Goal: Contribute content: Add original content to the website for others to see

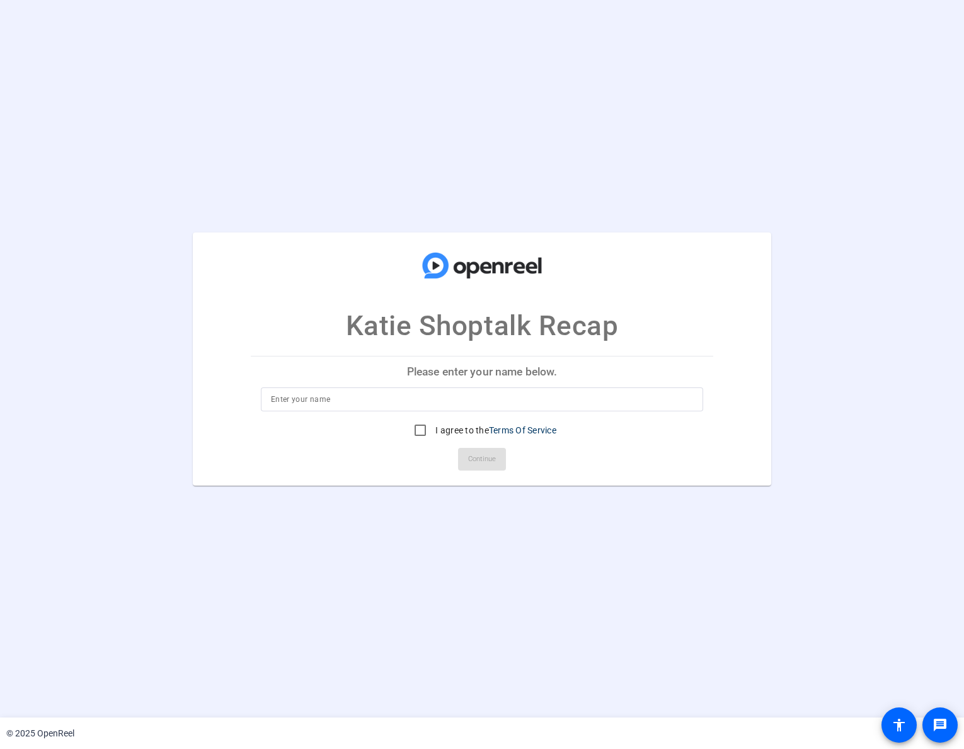
click at [391, 401] on input at bounding box center [482, 399] width 422 height 15
type input "Katie Bestenlehner"
click at [417, 431] on input "I agree to the Terms Of Service" at bounding box center [420, 430] width 25 height 25
checkbox input "true"
click at [495, 462] on span "Continue" at bounding box center [482, 459] width 28 height 19
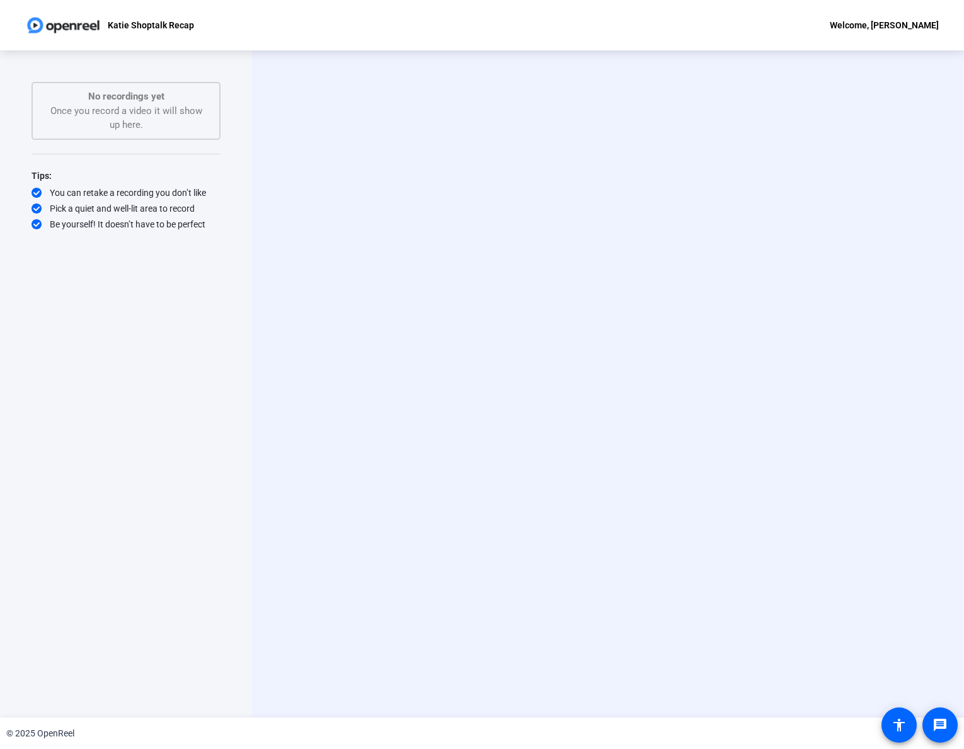
click at [461, 270] on div "Start Recording person Hide Overlay flip Flip Camera Camera" at bounding box center [608, 383] width 712 height 667
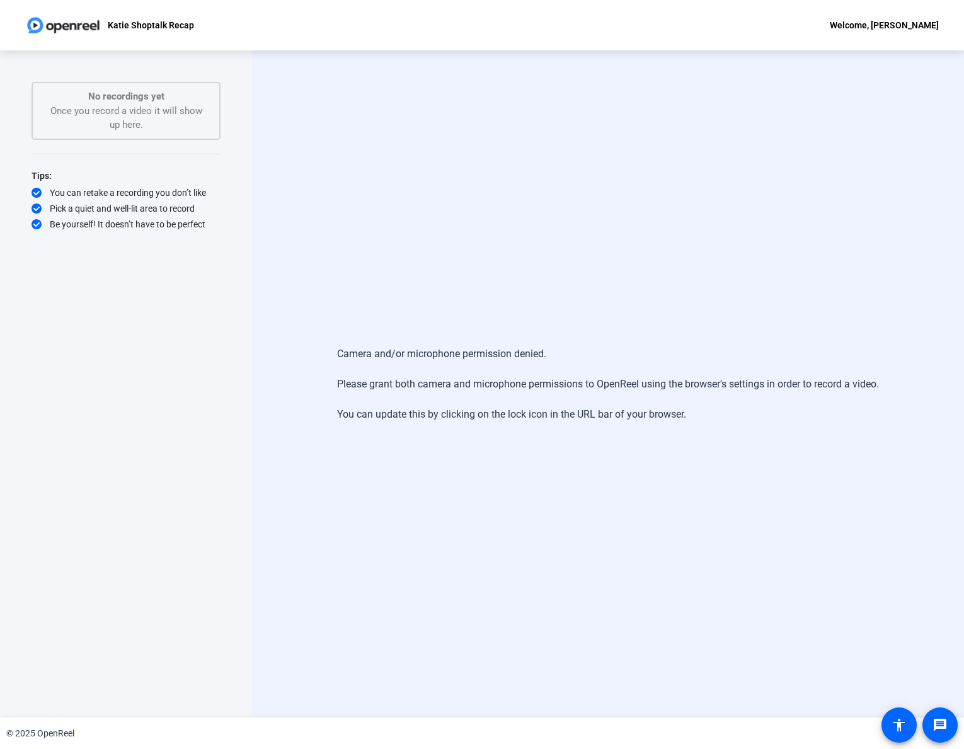
click at [408, 467] on div "Camera and/or microphone permission denied. Please grant both camera and microp…" at bounding box center [608, 383] width 712 height 667
click at [473, 420] on div "Camera and/or microphone permission denied. Please grant both camera and microp…" at bounding box center [608, 384] width 542 height 101
drag, startPoint x: 391, startPoint y: 411, endPoint x: 610, endPoint y: 412, distance: 219.3
click at [610, 412] on div "Camera and/or microphone permission denied. Please grant both camera and microp…" at bounding box center [608, 384] width 542 height 101
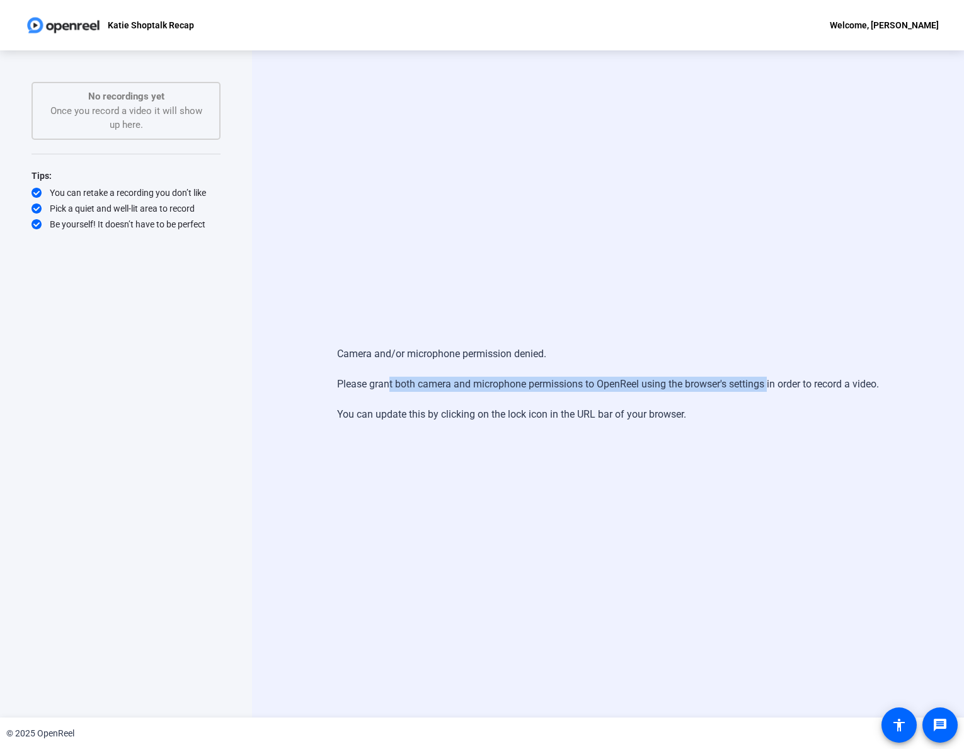
drag, startPoint x: 764, startPoint y: 383, endPoint x: 381, endPoint y: 378, distance: 382.6
click at [381, 378] on div "Camera and/or microphone permission denied. Please grant both camera and microp…" at bounding box center [608, 384] width 542 height 101
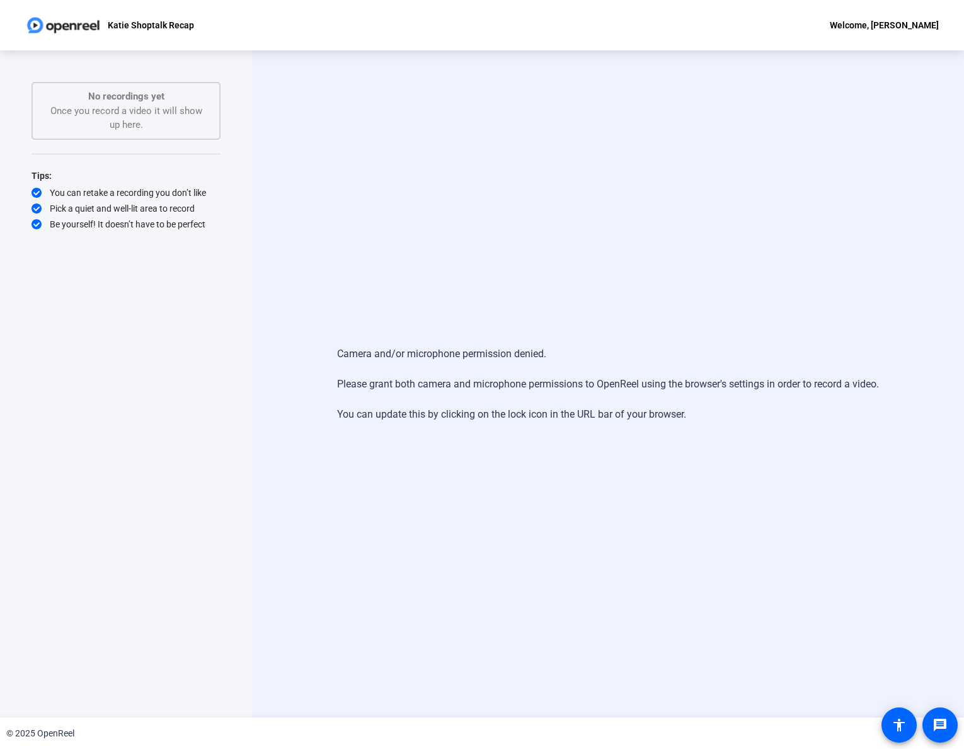
click at [149, 270] on div "Start Recording No recordings yet Once you record a video it will show up here.…" at bounding box center [126, 371] width 189 height 578
drag, startPoint x: 380, startPoint y: 354, endPoint x: 555, endPoint y: 357, distance: 175.2
click at [555, 357] on div "Camera and/or microphone permission denied. Please grant both camera and microp…" at bounding box center [608, 384] width 542 height 101
click at [146, 112] on div "No recordings yet Once you record a video it will show up here." at bounding box center [125, 110] width 161 height 43
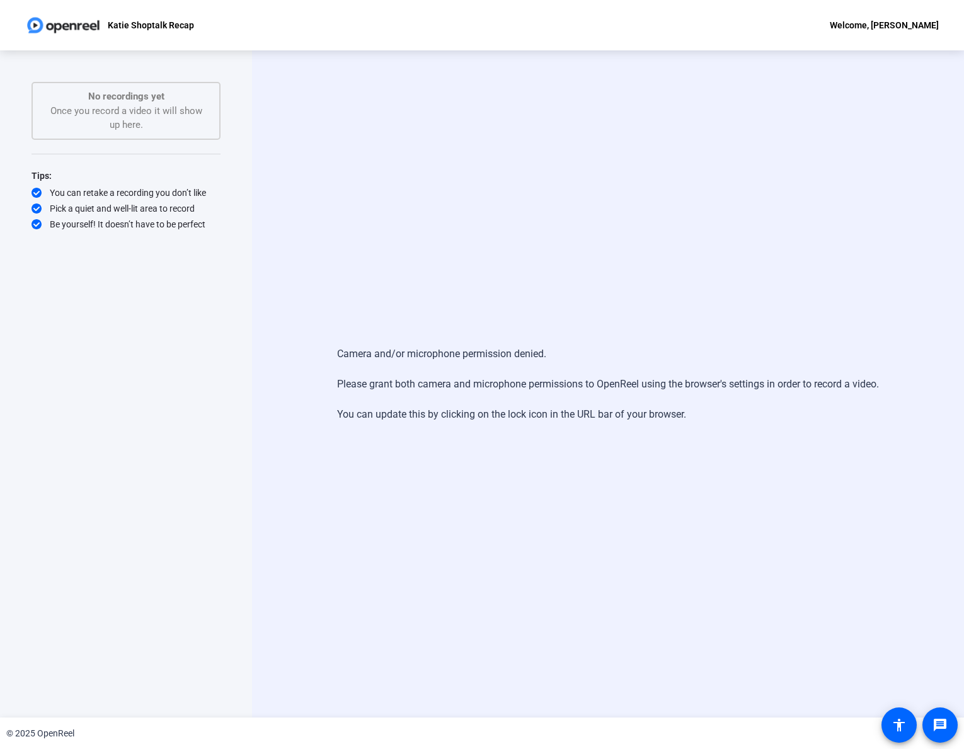
click at [129, 112] on div "No recordings yet Once you record a video it will show up here." at bounding box center [125, 110] width 161 height 43
click at [896, 729] on mat-icon "accessibility" at bounding box center [899, 725] width 15 height 15
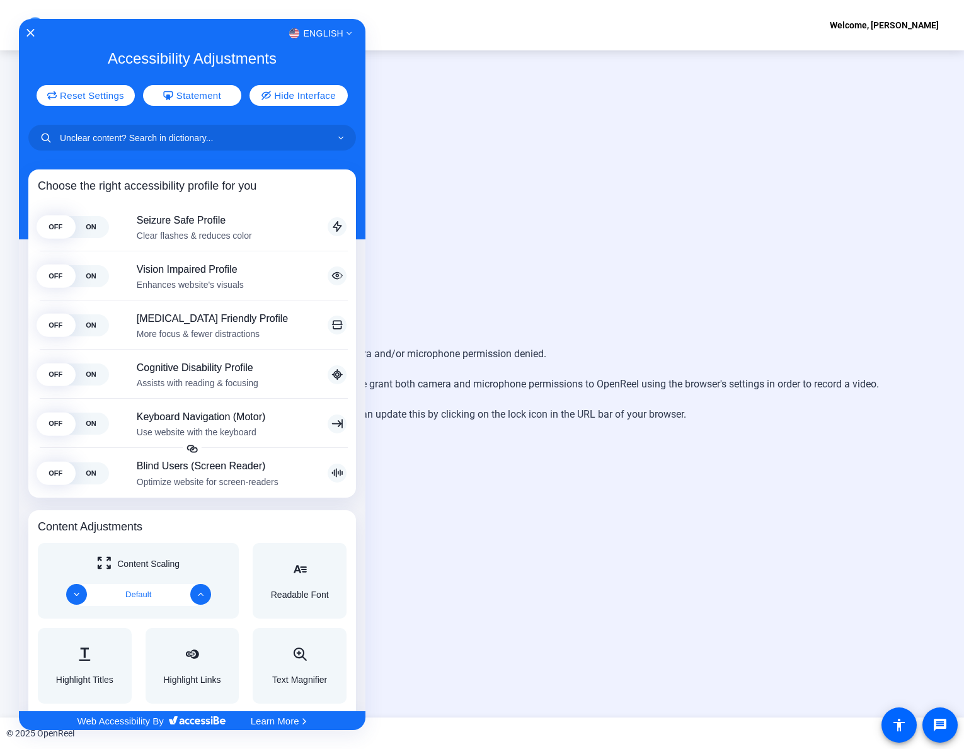
click at [944, 729] on div at bounding box center [482, 374] width 964 height 749
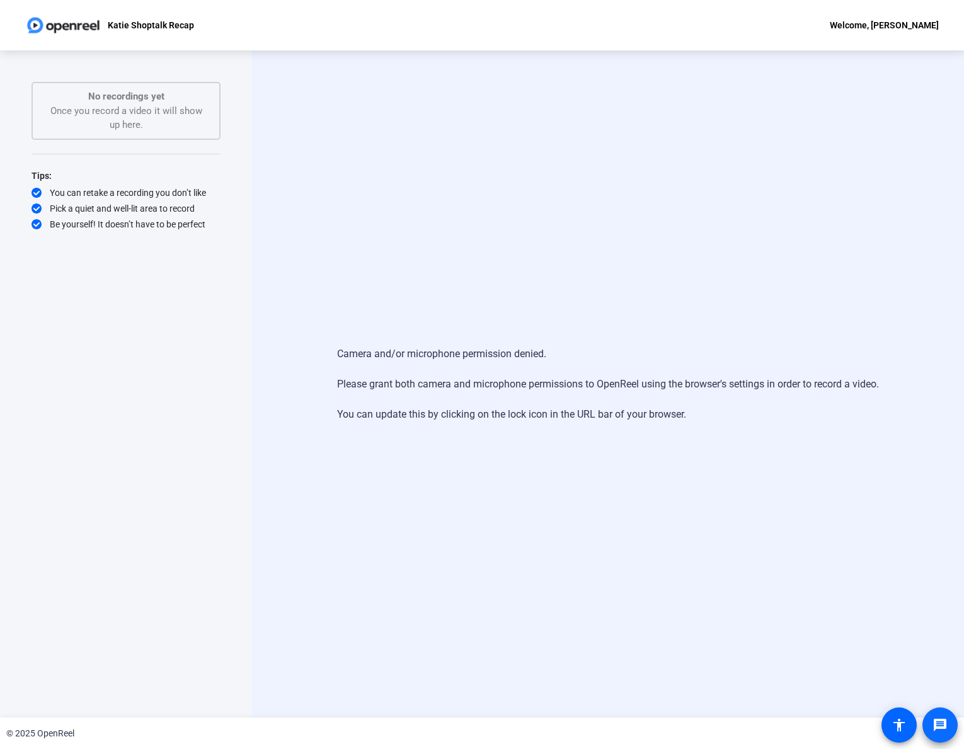
click at [941, 724] on mat-icon "message" at bounding box center [940, 725] width 15 height 15
drag, startPoint x: 447, startPoint y: 352, endPoint x: 503, endPoint y: 352, distance: 56.1
click at [503, 352] on div "Camera and/or microphone permission denied. Please grant both camera and microp…" at bounding box center [608, 384] width 542 height 101
drag, startPoint x: 503, startPoint y: 352, endPoint x: 479, endPoint y: 354, distance: 24.0
click at [503, 353] on div "Camera and/or microphone permission denied. Please grant both camera and microp…" at bounding box center [608, 384] width 542 height 101
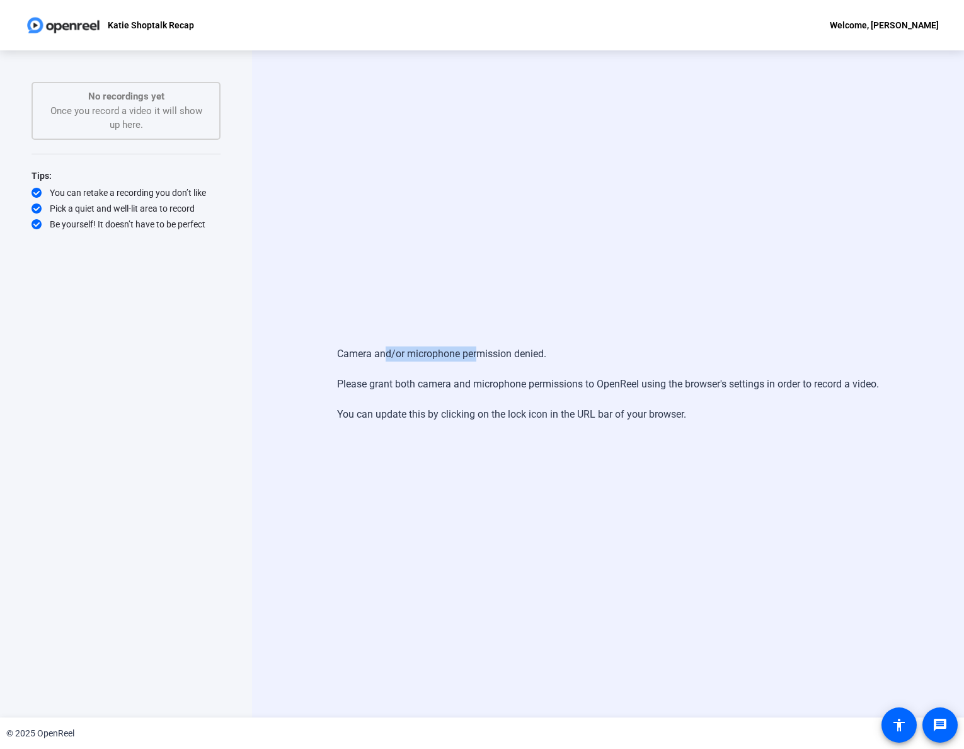
drag, startPoint x: 389, startPoint y: 357, endPoint x: 469, endPoint y: 357, distance: 80.0
click at [469, 357] on div "Camera and/or microphone permission denied. Please grant both camera and microp…" at bounding box center [608, 384] width 542 height 101
click at [64, 23] on img at bounding box center [63, 25] width 76 height 25
click at [107, 21] on div "Katie Shoptalk Recap" at bounding box center [109, 25] width 169 height 25
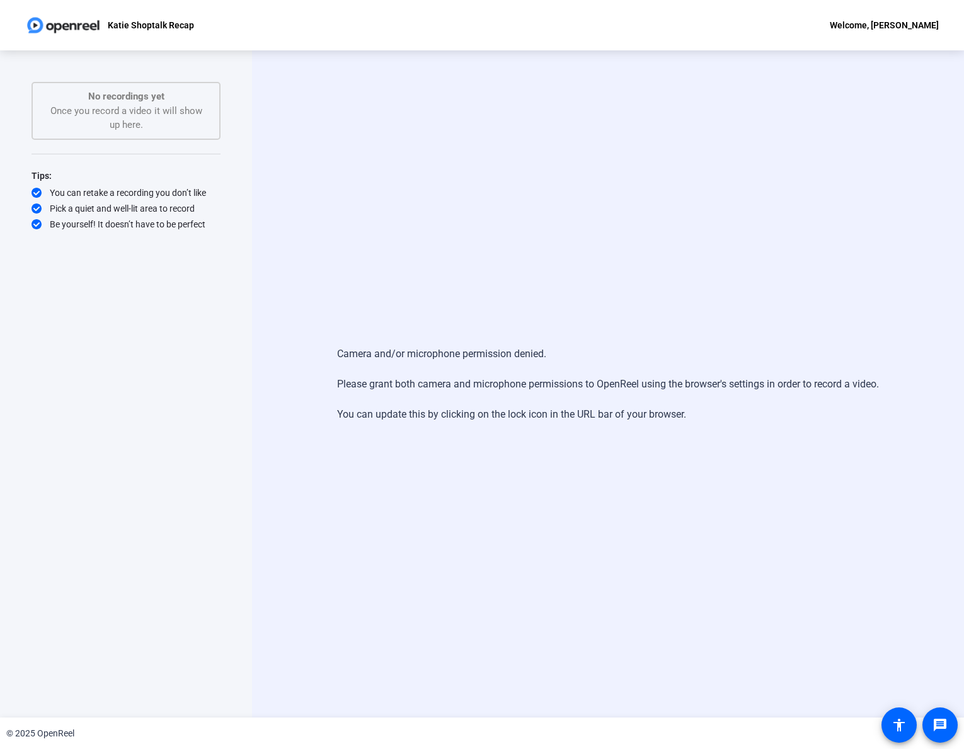
click at [305, 270] on div "Camera and/or microphone permission denied. Please grant both camera and microp…" at bounding box center [608, 383] width 712 height 667
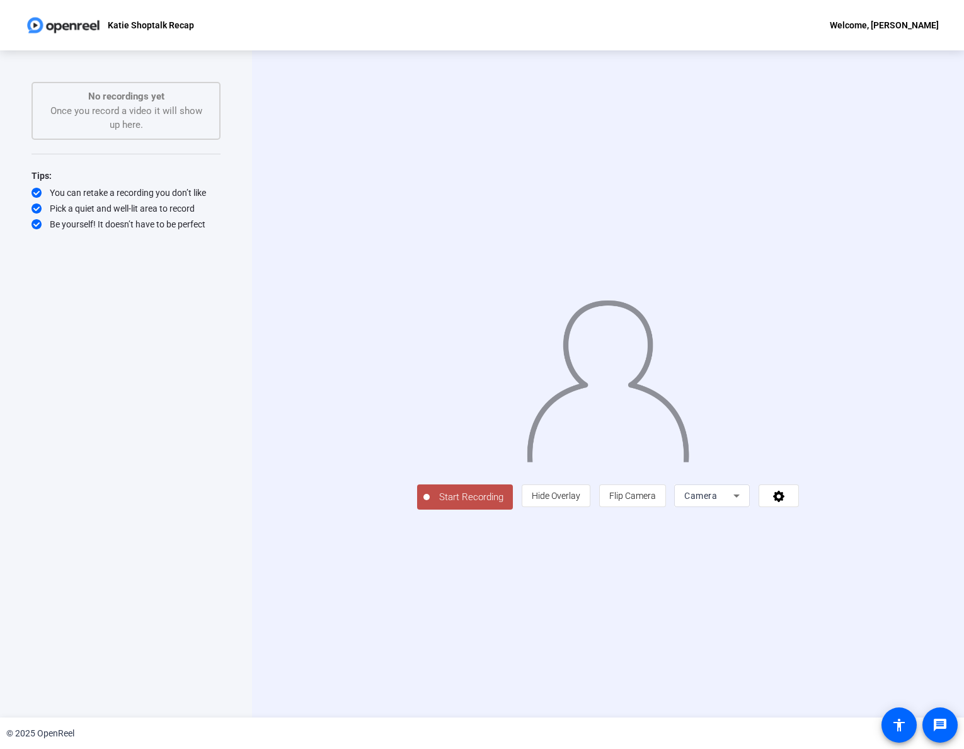
click at [430, 505] on span "Start Recording" at bounding box center [471, 497] width 83 height 14
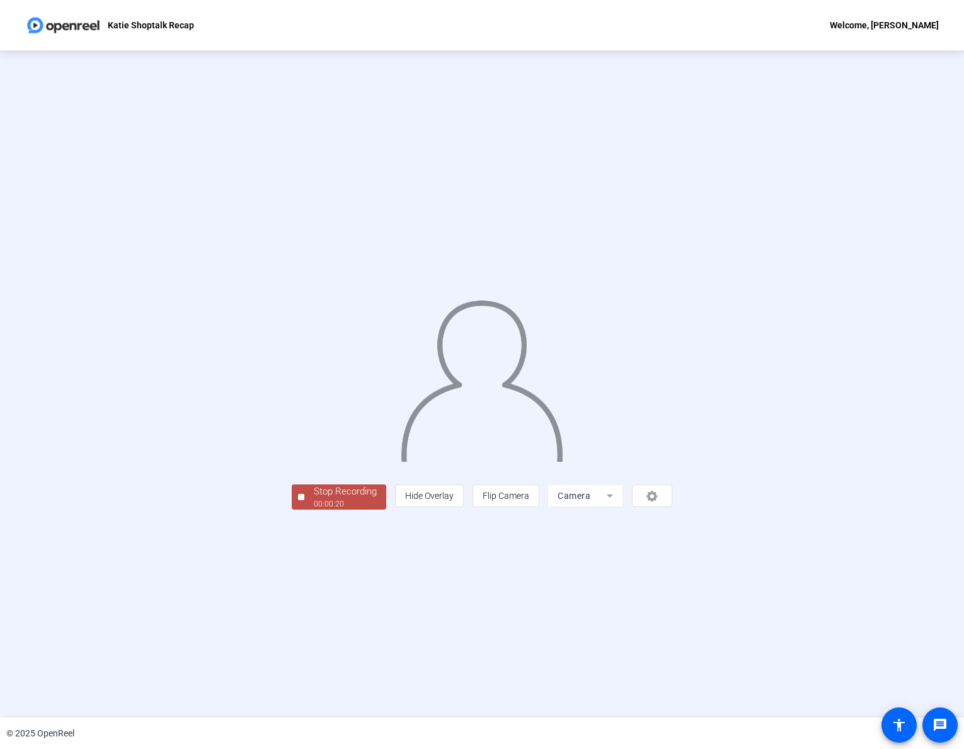
click at [314, 510] on div "00:00:20" at bounding box center [345, 503] width 63 height 11
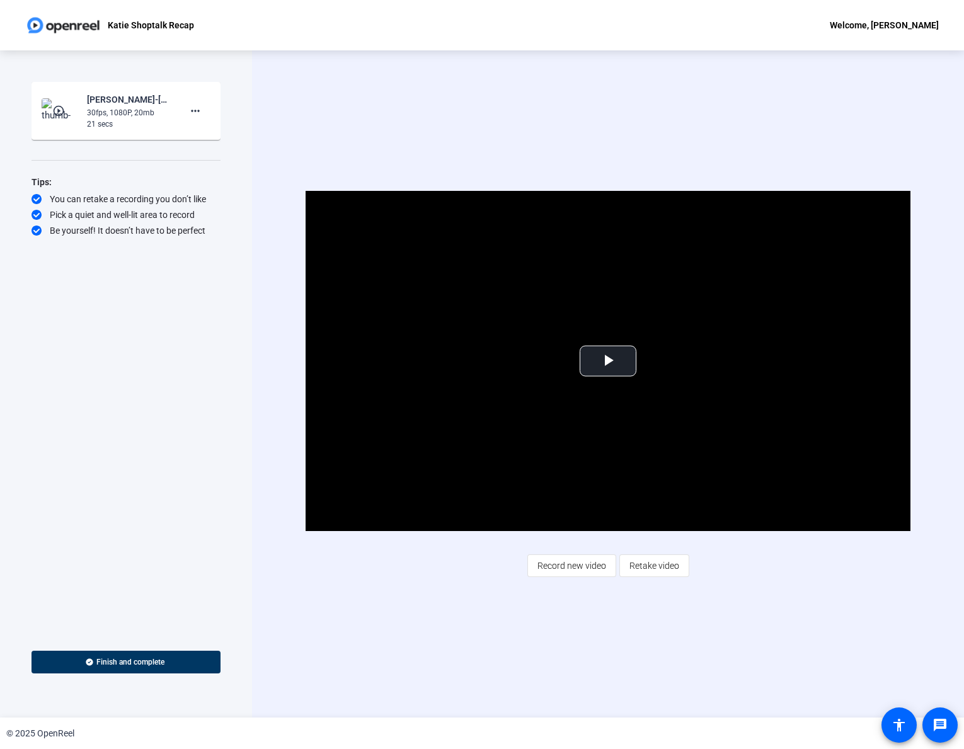
click at [458, 129] on div "Video Player is loading. Play Video Play Mute Current Time 0:00 / Duration 0:20…" at bounding box center [608, 383] width 712 height 667
click at [607, 105] on div "Video Player is loading. Play Video Play Mute Current Time 0:00 / Duration 0:20…" at bounding box center [608, 383] width 712 height 667
click at [568, 653] on div "Video Player is loading. Play Video Play Mute Current Time 0:00 / Duration 0:20…" at bounding box center [608, 383] width 712 height 667
click at [558, 140] on div "Video Player is loading. Play Video Play Mute Current Time 0:00 / Duration 0:20…" at bounding box center [608, 383] width 712 height 667
click at [577, 1] on div "[PERSON_NAME] Shoptalk Recap Welcome, [PERSON_NAME]" at bounding box center [482, 25] width 964 height 50
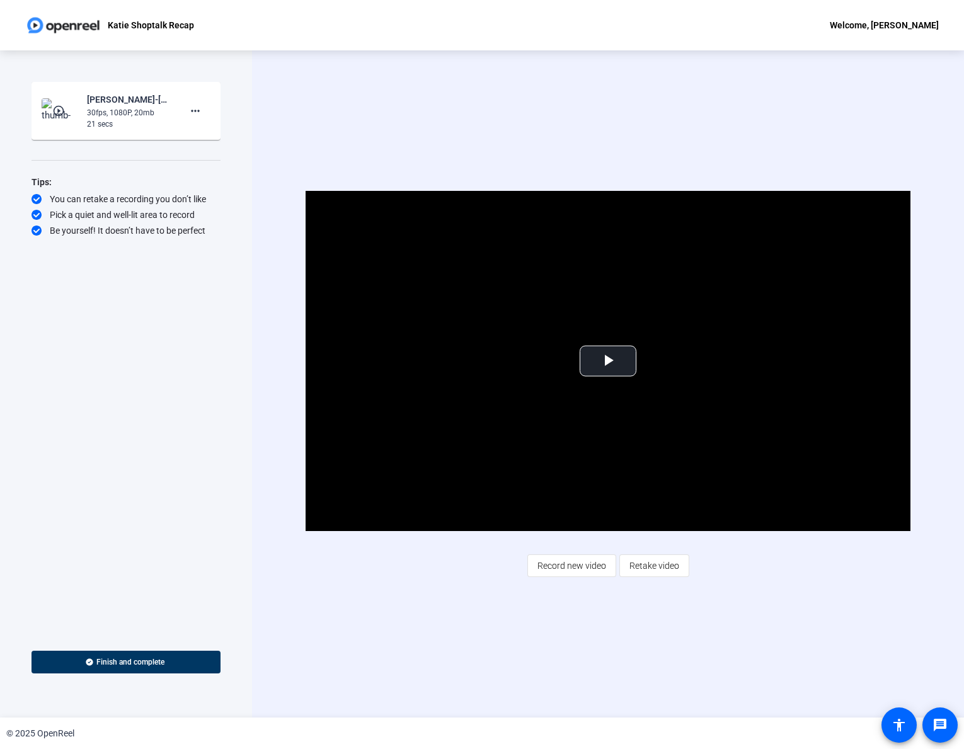
drag, startPoint x: 594, startPoint y: 120, endPoint x: 255, endPoint y: 340, distance: 404.1
click at [594, 118] on div "Video Player is loading. Play Video Play Mute Current Time 0:00 / Duration 0:20…" at bounding box center [608, 383] width 712 height 667
click at [82, 457] on div "Start Recording play_circle_outline [PERSON_NAME]-[PERSON_NAME] Shoptalk Recap-…" at bounding box center [126, 355] width 189 height 546
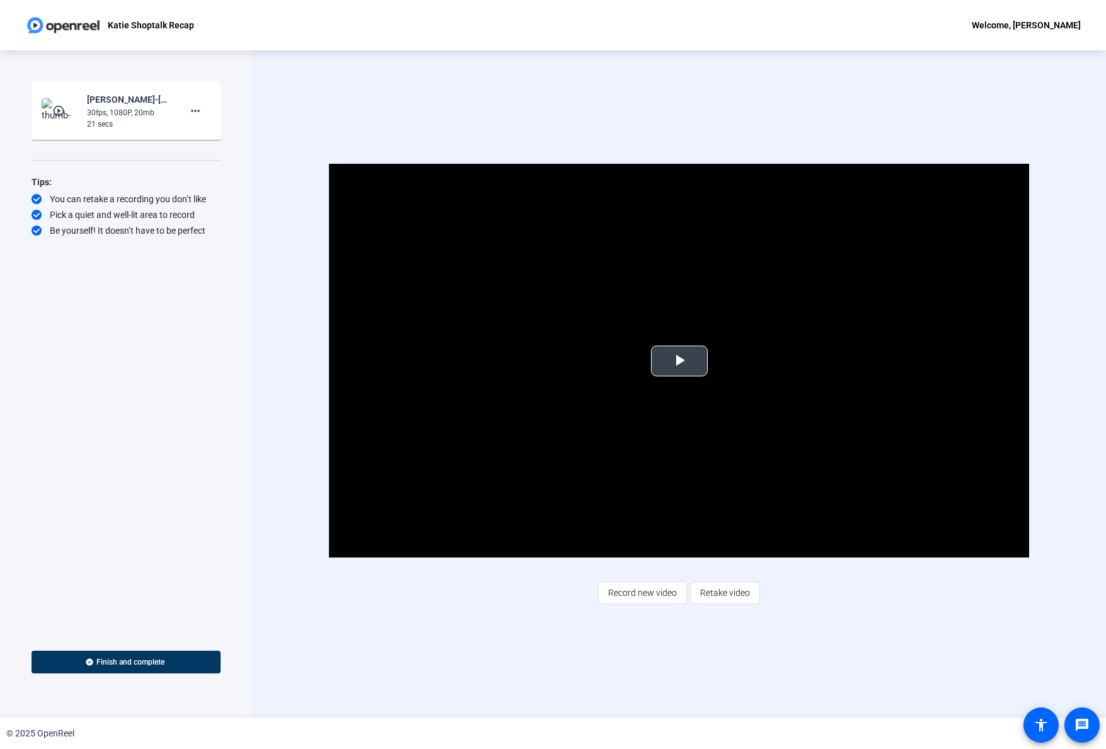
click at [679, 361] on span "Video Player" at bounding box center [679, 361] width 0 height 0
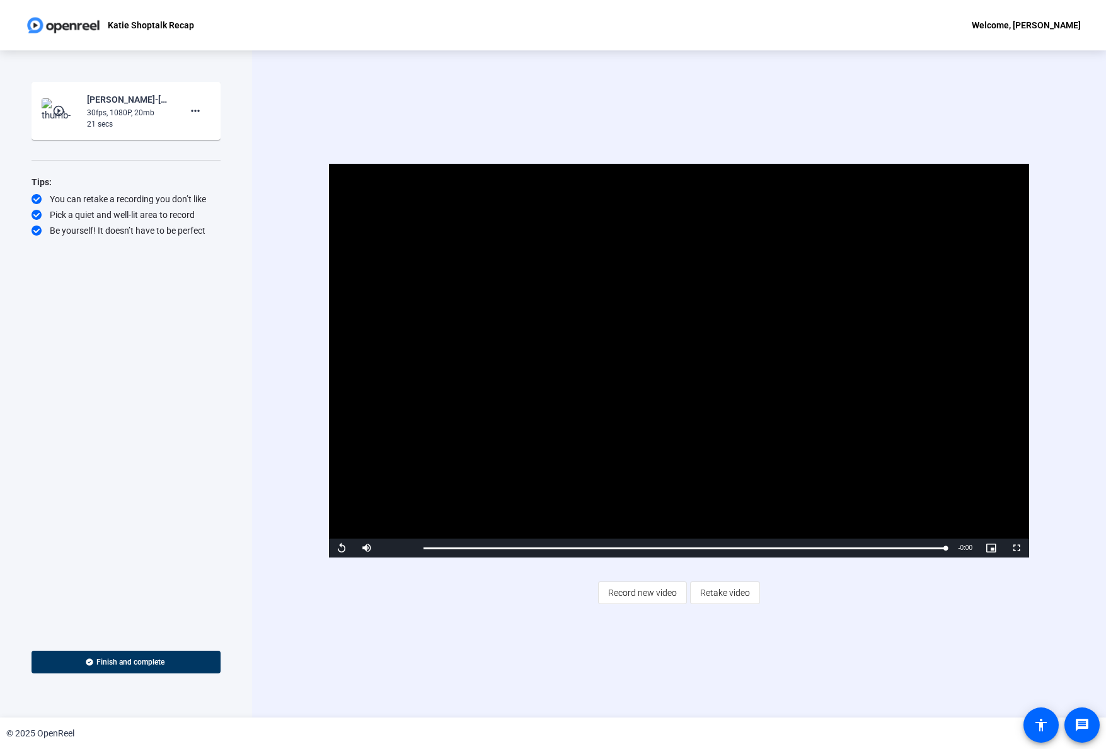
drag, startPoint x: 1094, startPoint y: 180, endPoint x: 911, endPoint y: 1, distance: 255.8
click at [964, 180] on div "Video Player is loading. Play Video Replay Mute Current Time 0:20 / Duration 0:…" at bounding box center [679, 383] width 854 height 667
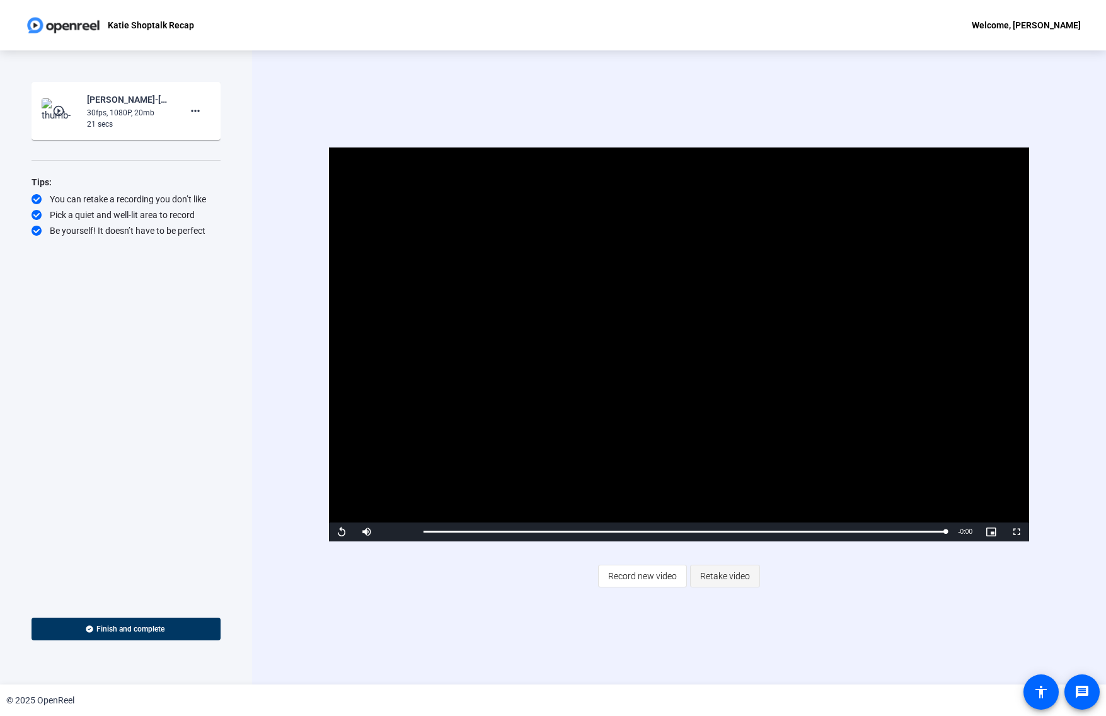
click at [722, 580] on span "Retake video" at bounding box center [725, 576] width 50 height 24
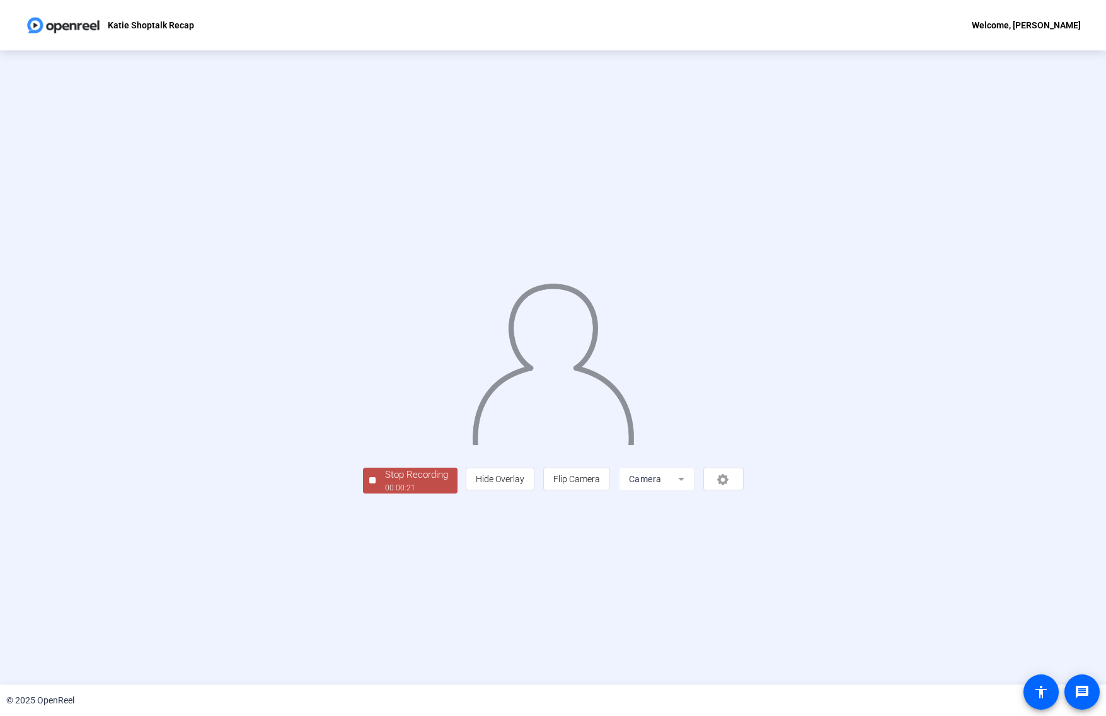
click at [385, 482] on div "Stop Recording" at bounding box center [416, 475] width 63 height 14
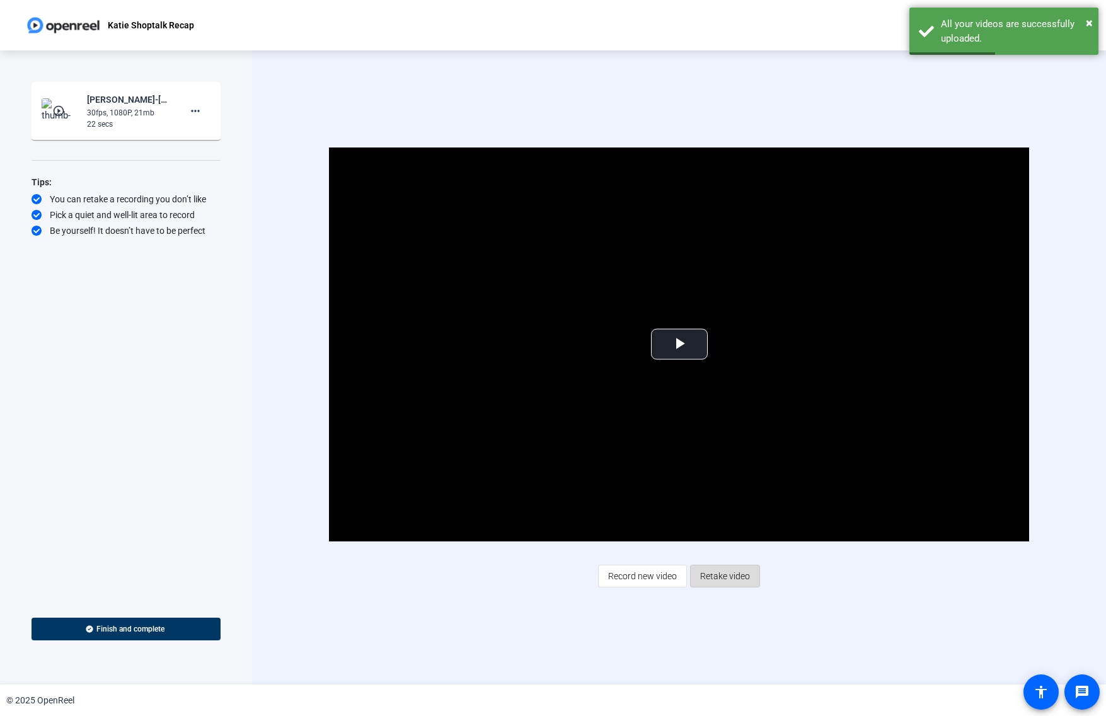
click at [715, 579] on span "Retake video" at bounding box center [725, 576] width 50 height 24
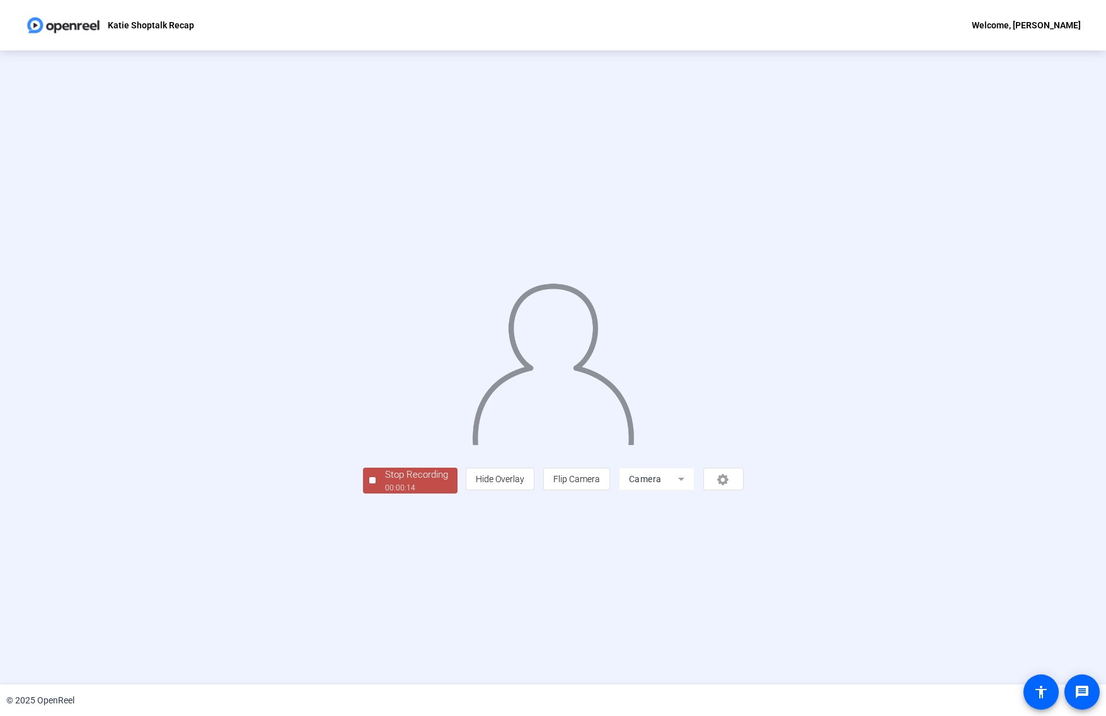
click at [385, 482] on div "Stop Recording" at bounding box center [416, 475] width 63 height 14
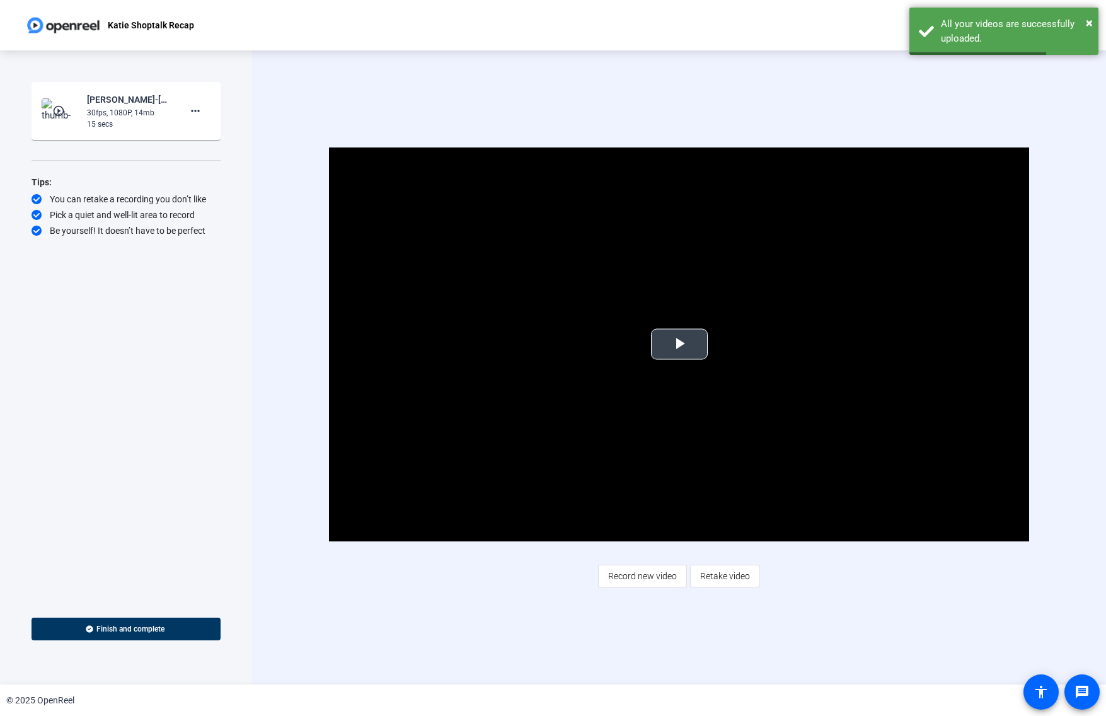
drag, startPoint x: 517, startPoint y: 410, endPoint x: 592, endPoint y: 386, distance: 78.5
click at [517, 409] on video "Video Player" at bounding box center [679, 344] width 700 height 394
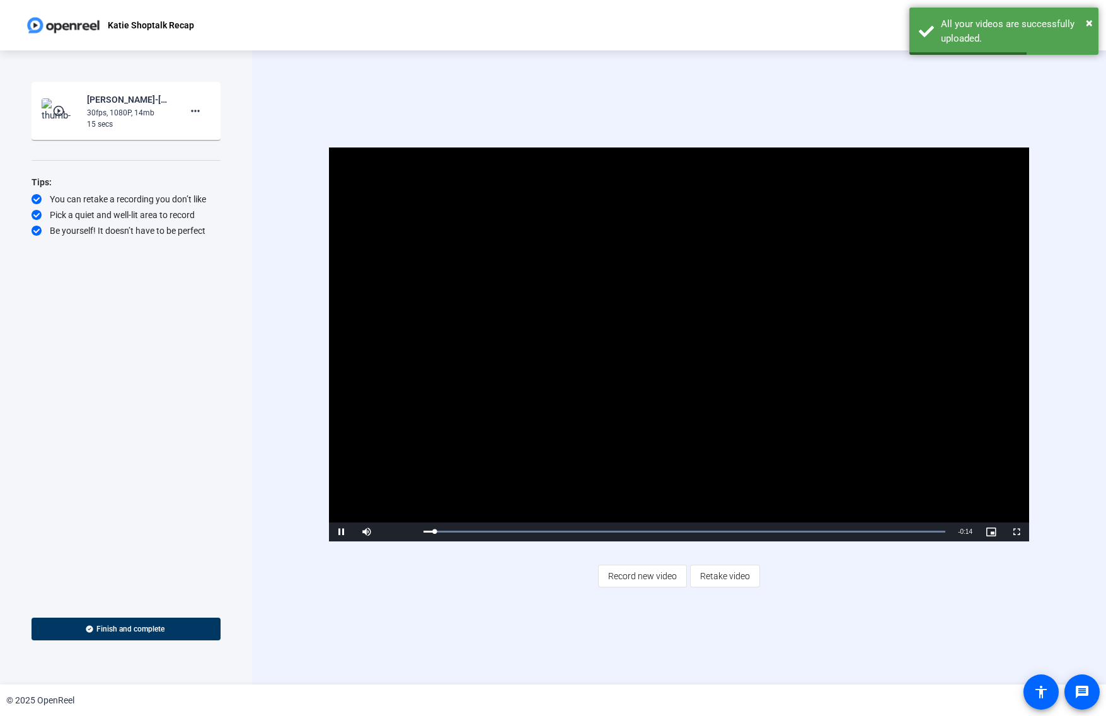
click at [667, 341] on video "Video Player" at bounding box center [679, 344] width 700 height 394
click at [648, 374] on video "Video Player" at bounding box center [679, 344] width 700 height 394
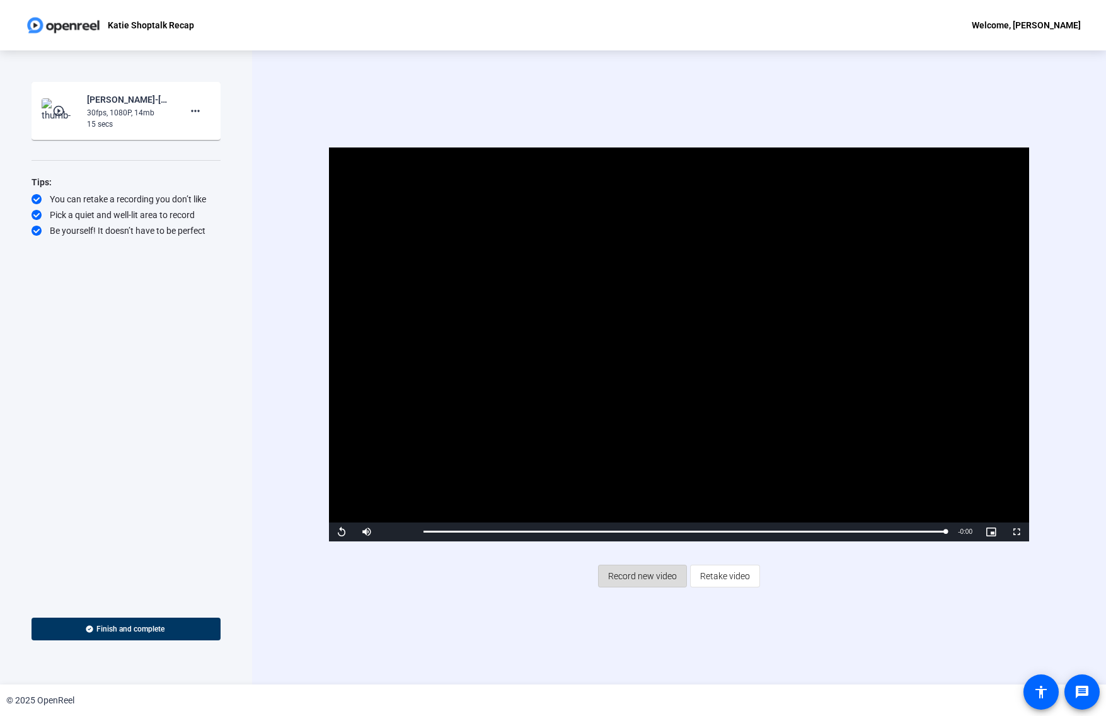
click at [642, 578] on span "Record new video" at bounding box center [642, 576] width 69 height 24
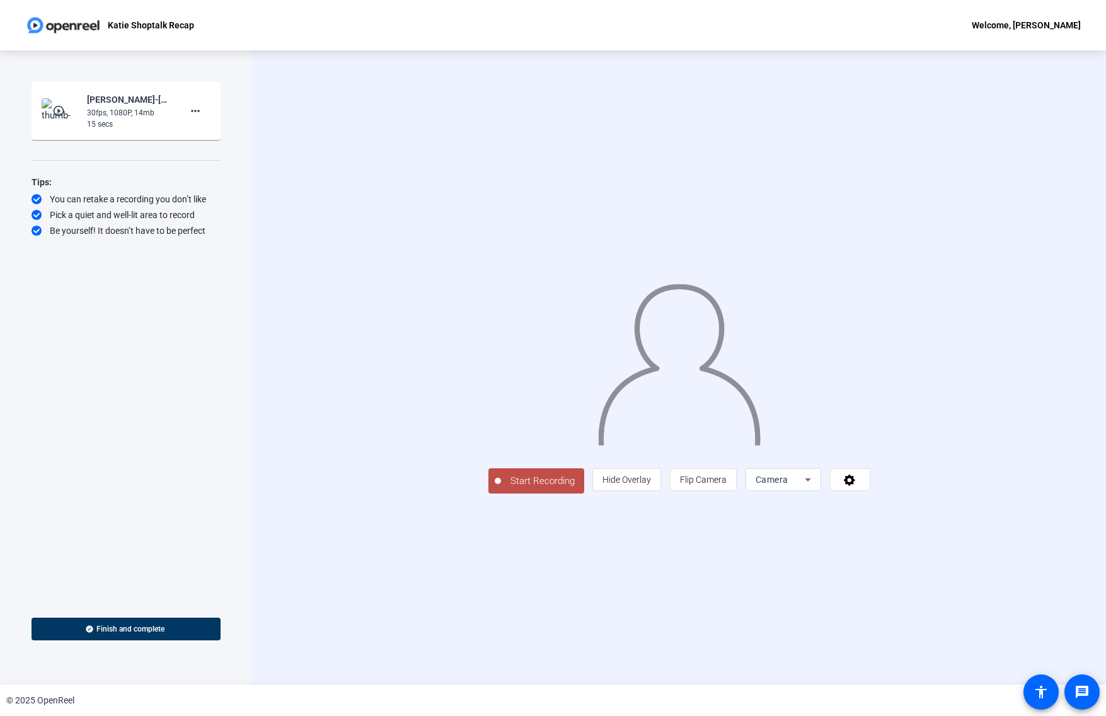
drag, startPoint x: 373, startPoint y: 567, endPoint x: 378, endPoint y: 541, distance: 26.3
click at [501, 488] on span "Start Recording" at bounding box center [542, 481] width 83 height 14
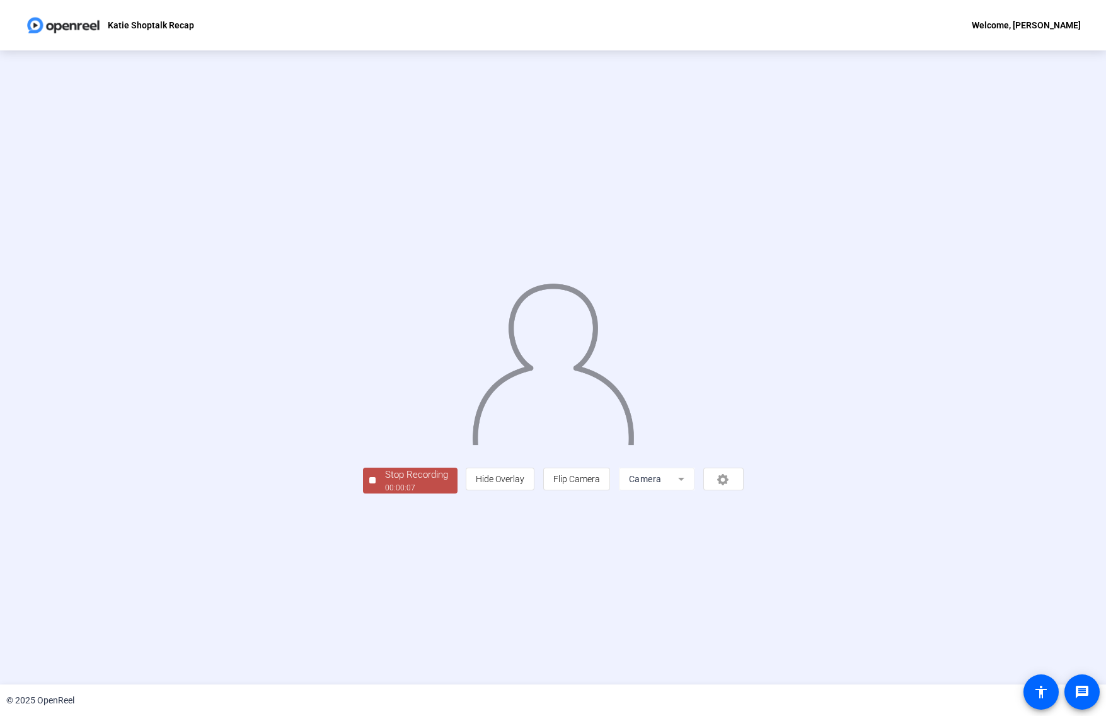
click at [385, 493] on div "00:00:07" at bounding box center [416, 487] width 63 height 11
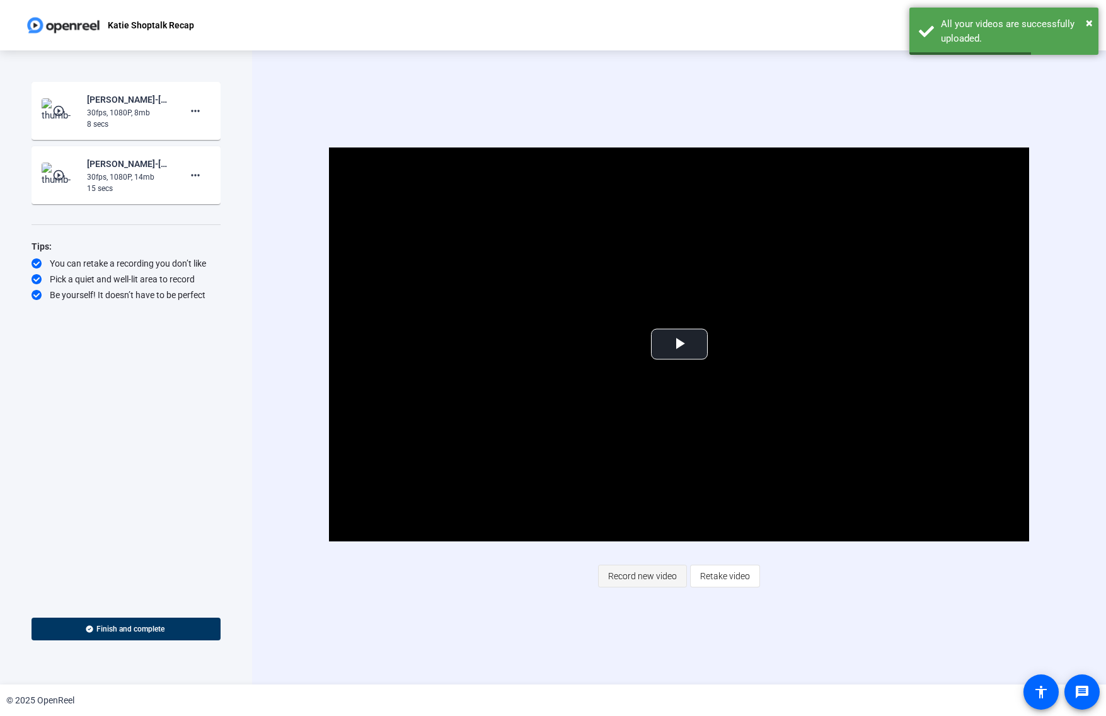
click at [651, 576] on span "Record new video" at bounding box center [642, 576] width 69 height 24
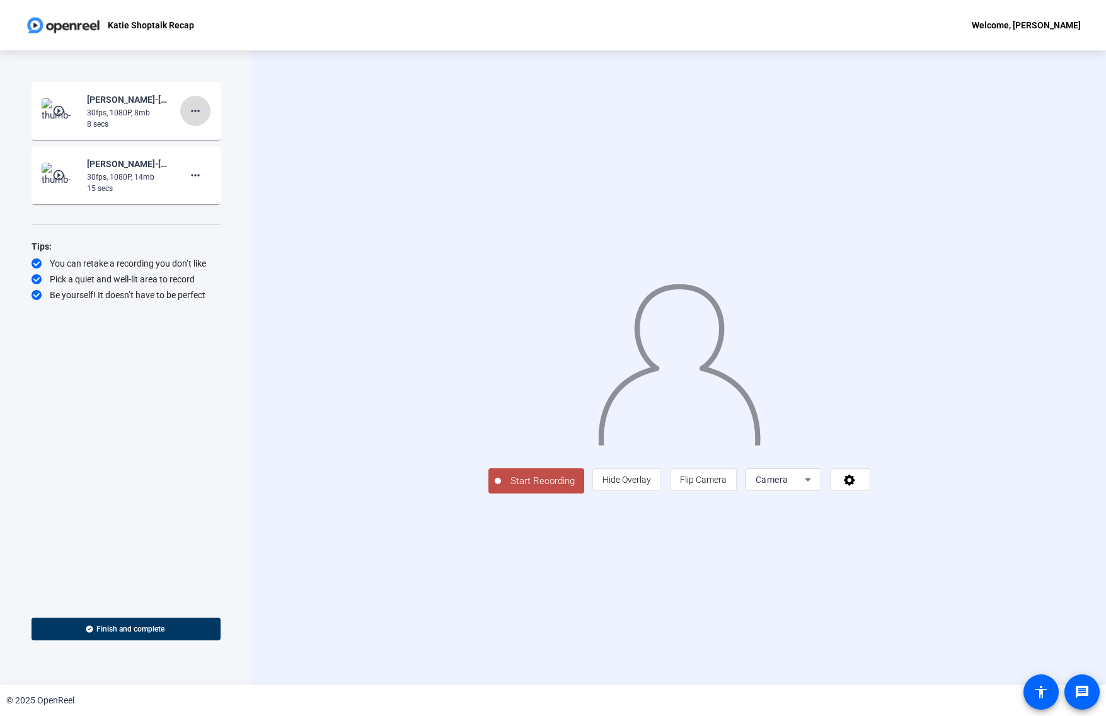
click at [197, 109] on mat-icon "more_horiz" at bounding box center [195, 110] width 15 height 15
click at [221, 141] on span "Delete clip" at bounding box center [215, 137] width 50 height 15
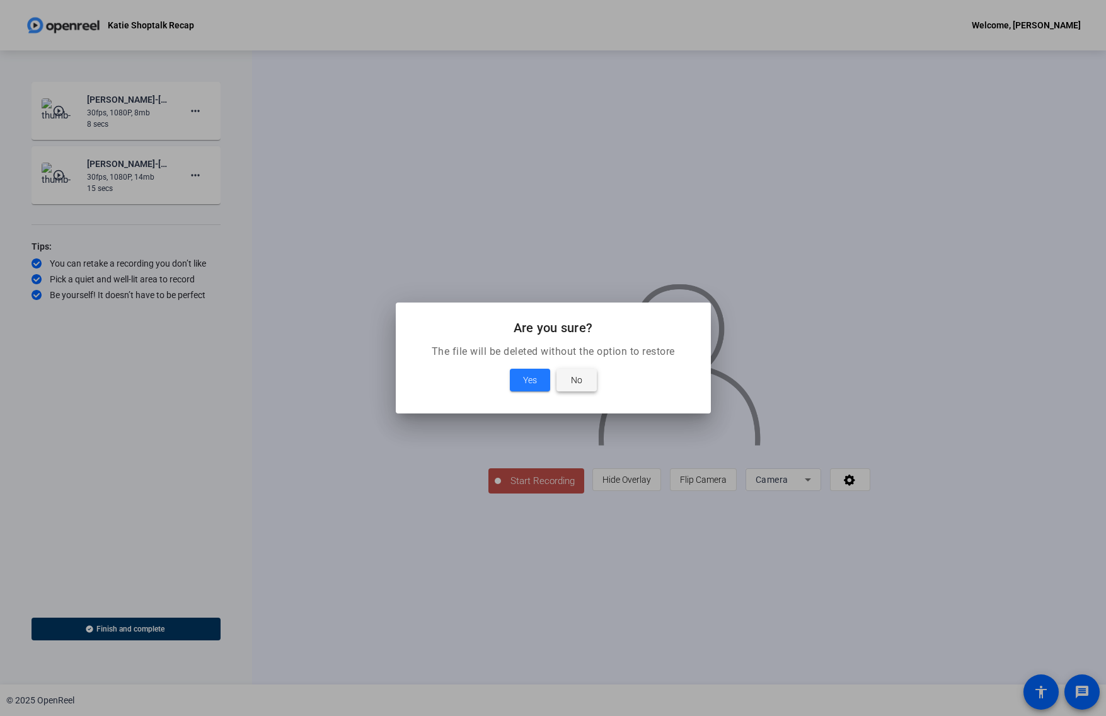
click at [575, 381] on span "No" at bounding box center [576, 379] width 11 height 15
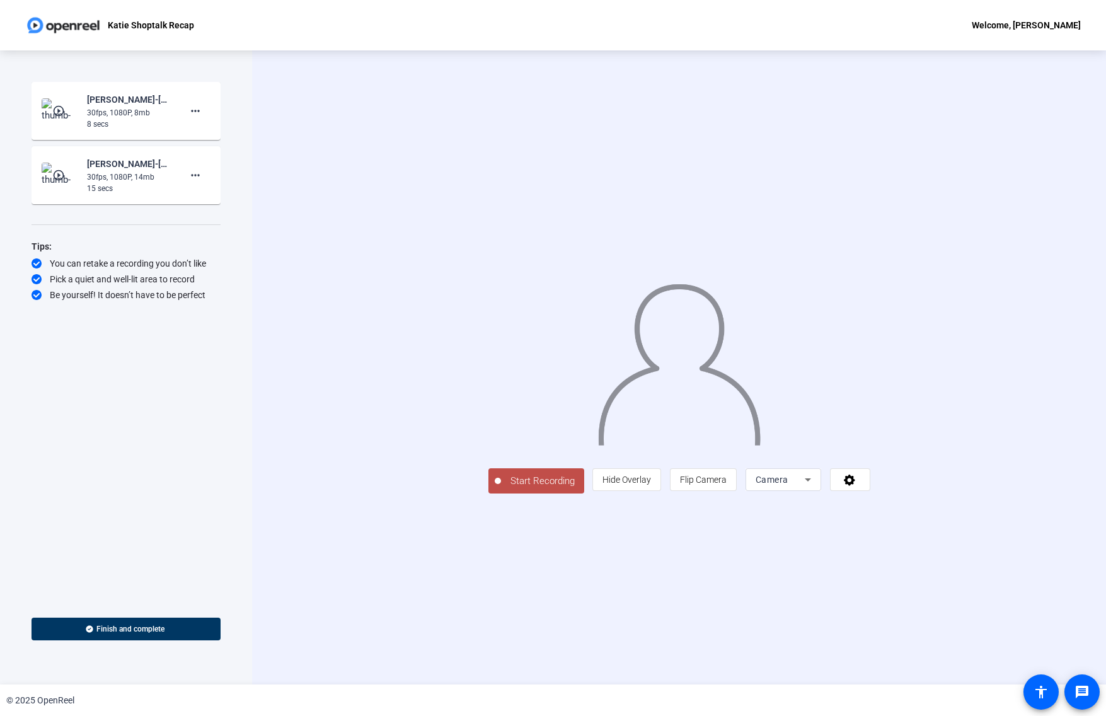
click at [501, 488] on span "Start Recording" at bounding box center [542, 481] width 83 height 14
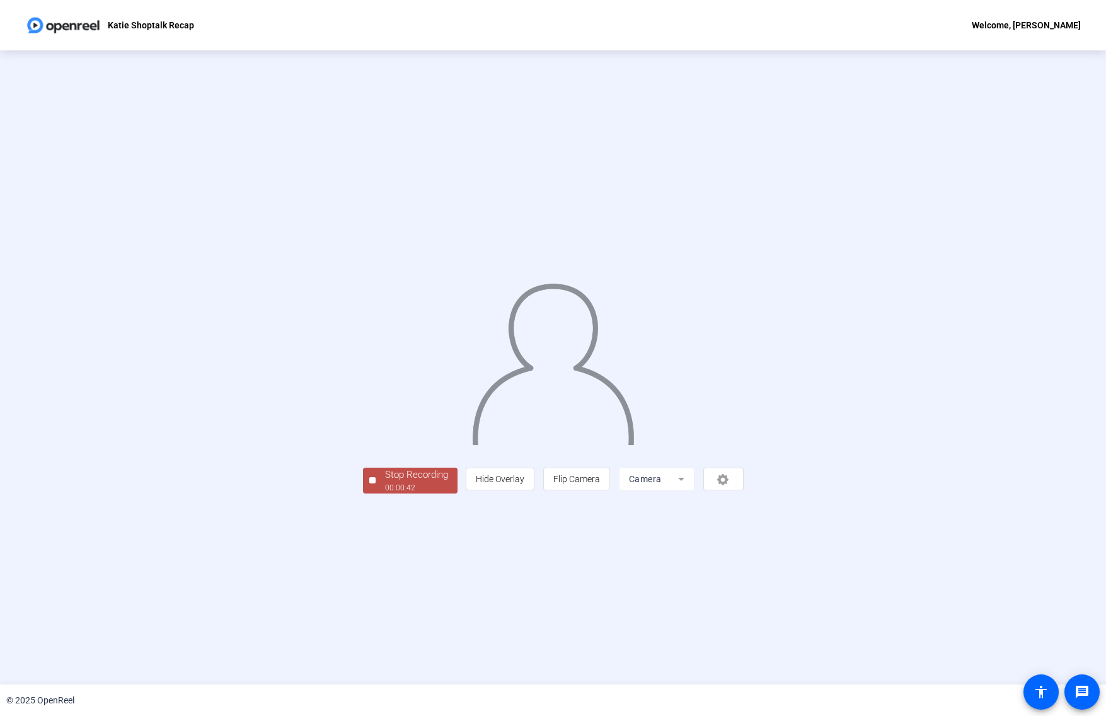
drag, startPoint x: 125, startPoint y: 442, endPoint x: 131, endPoint y: 456, distance: 15.8
click at [125, 442] on div "Stop Recording 00:00:42 person Hide Overlay flip Flip Camera Camera" at bounding box center [553, 367] width 940 height 251
click at [385, 493] on div "00:00:43" at bounding box center [416, 487] width 63 height 11
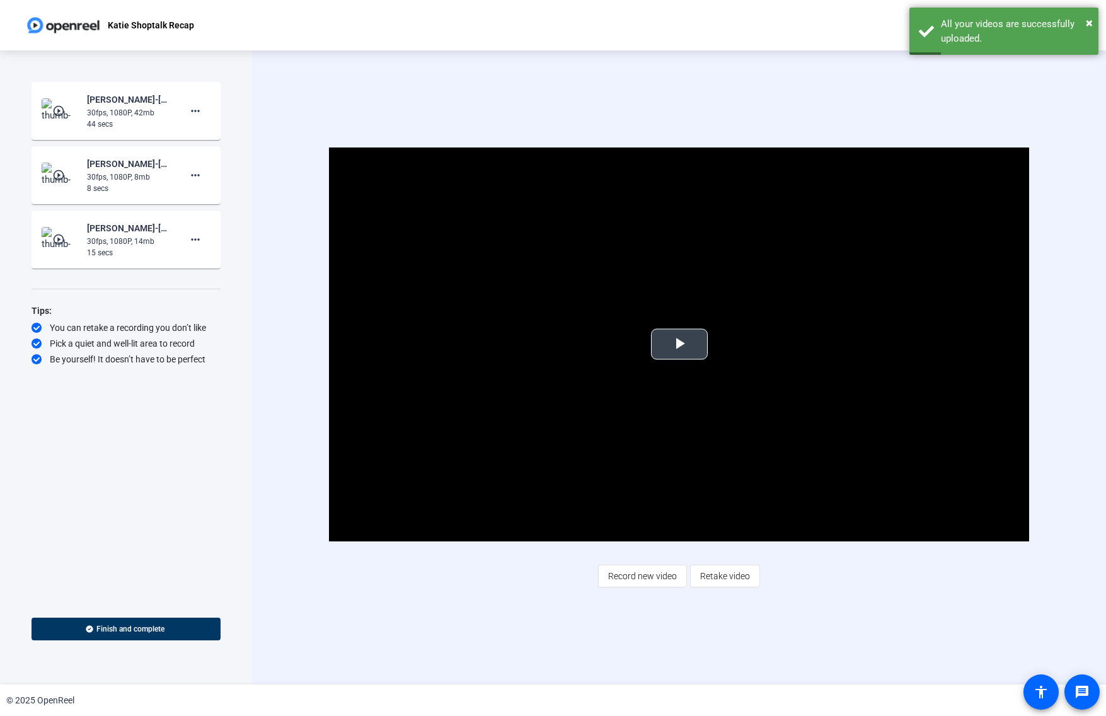
click at [679, 344] on span "Video Player" at bounding box center [679, 344] width 0 height 0
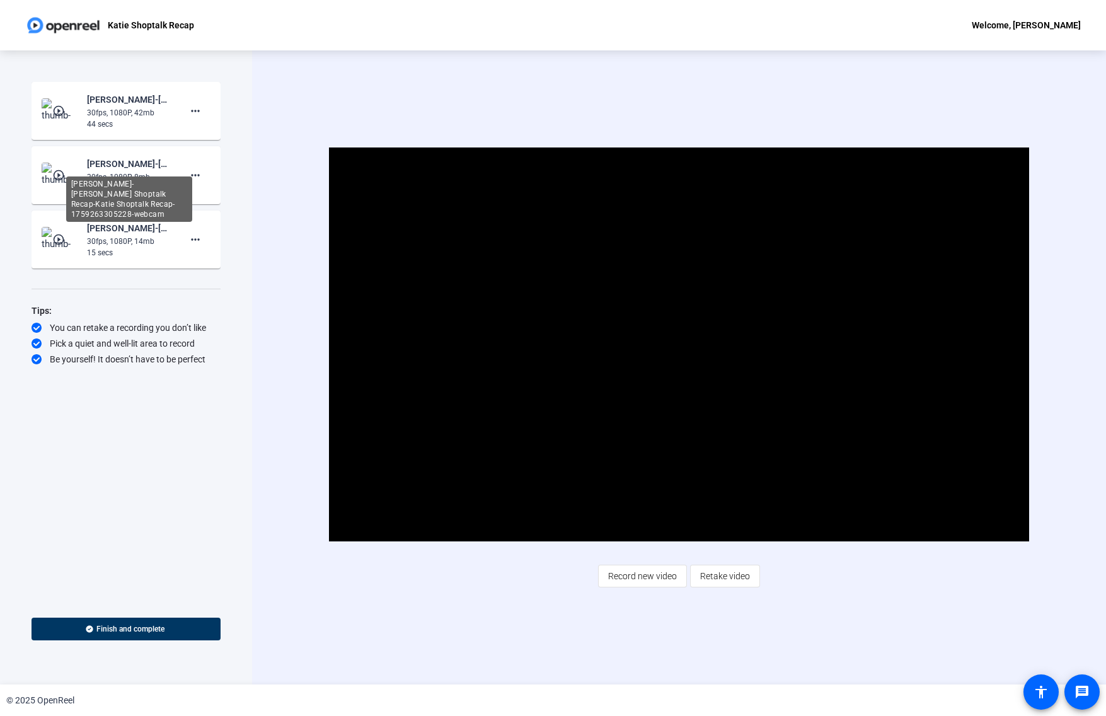
click at [130, 163] on div "[PERSON_NAME]-[PERSON_NAME] Shoptalk Recap-Katie Shoptalk Recap-1759263305228-w…" at bounding box center [129, 163] width 84 height 15
click at [62, 177] on mat-icon "play_circle_outline" at bounding box center [59, 175] width 15 height 13
click at [679, 344] on span "Video Player" at bounding box center [679, 344] width 0 height 0
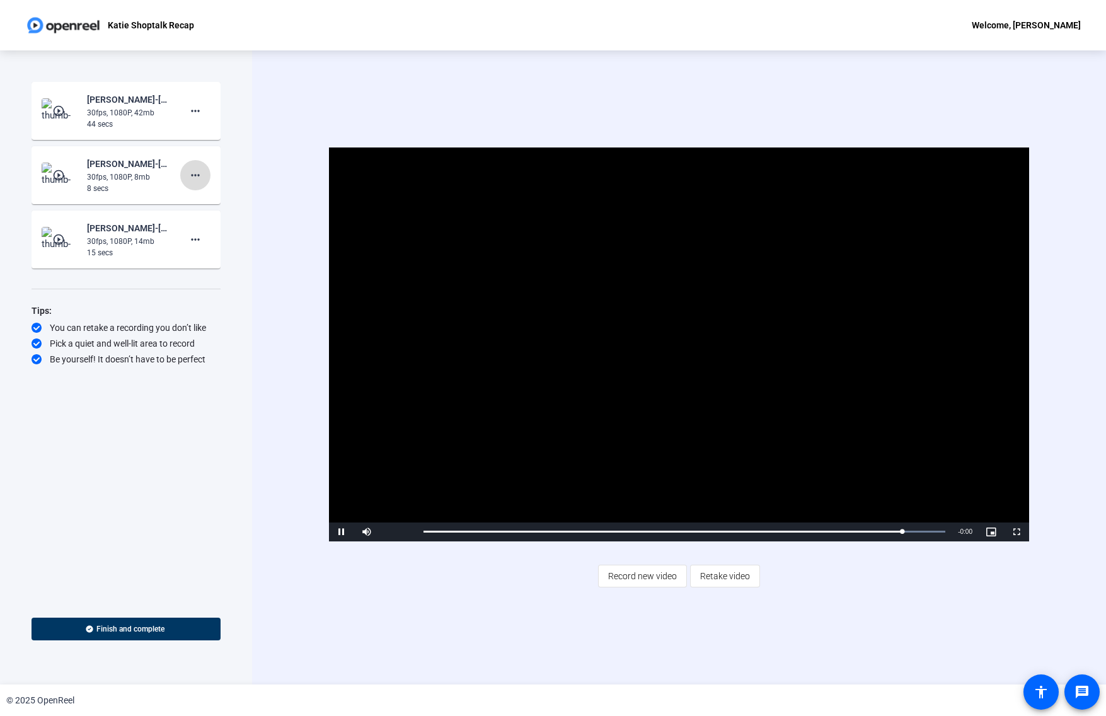
click at [190, 173] on mat-icon "more_horiz" at bounding box center [195, 175] width 15 height 15
click at [217, 205] on span "Delete clip" at bounding box center [215, 201] width 50 height 15
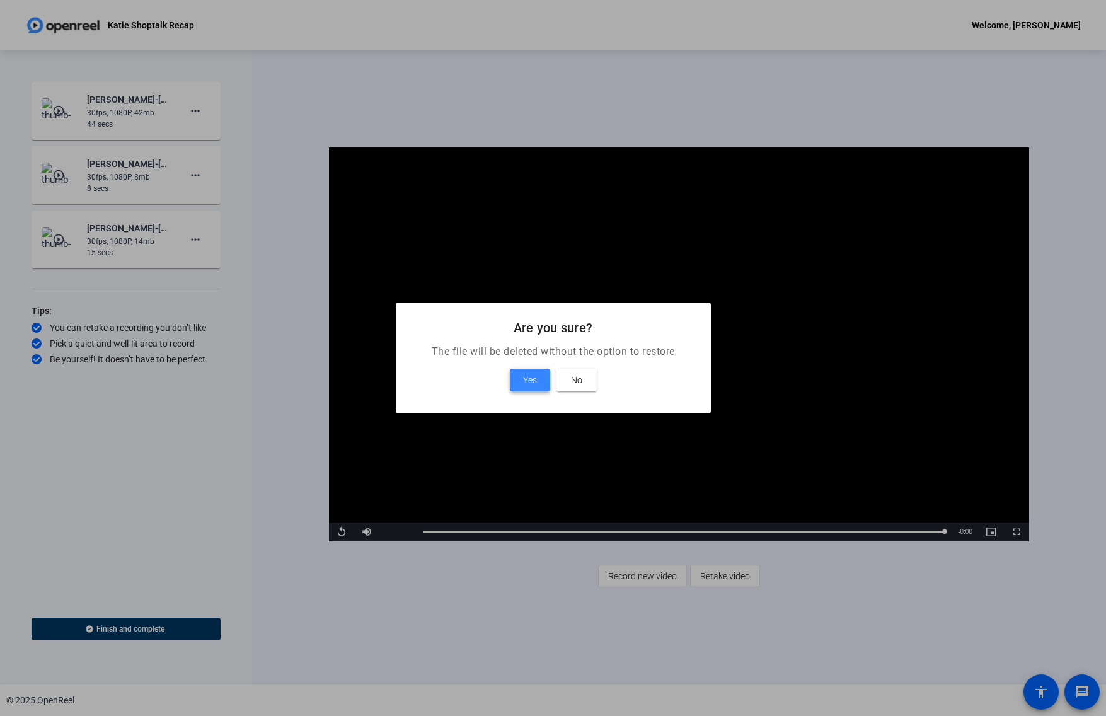
click at [528, 379] on span "Yes" at bounding box center [530, 379] width 14 height 15
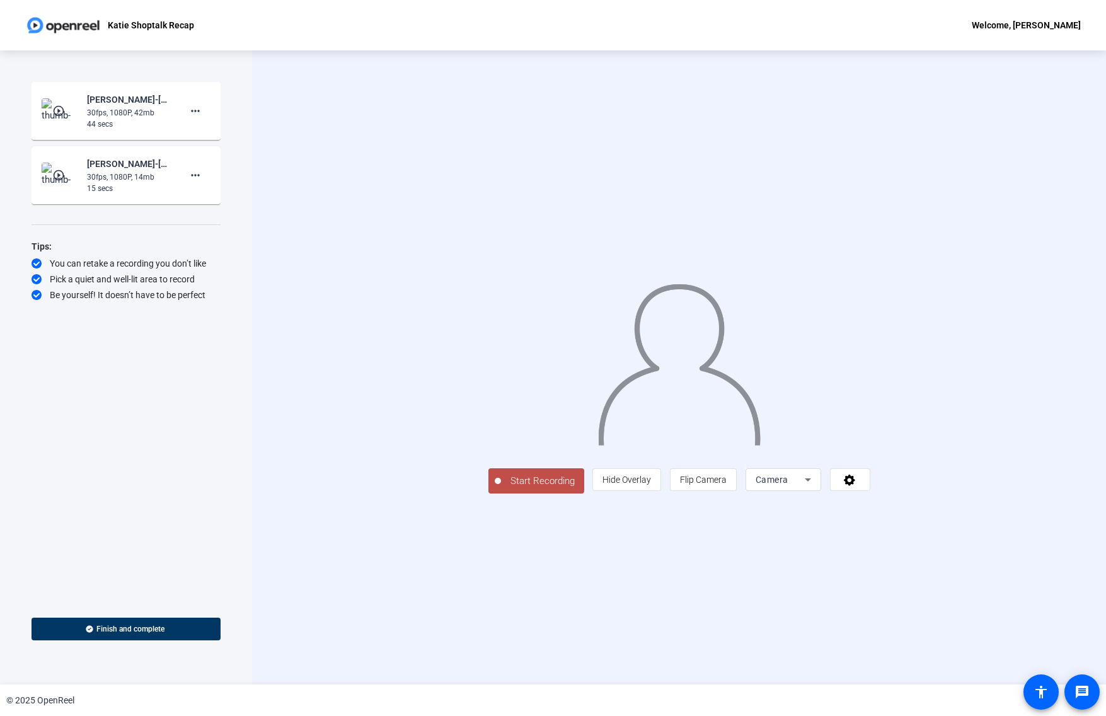
drag, startPoint x: 393, startPoint y: 577, endPoint x: 450, endPoint y: 541, distance: 67.1
click at [501, 488] on span "Start Recording" at bounding box center [542, 481] width 83 height 14
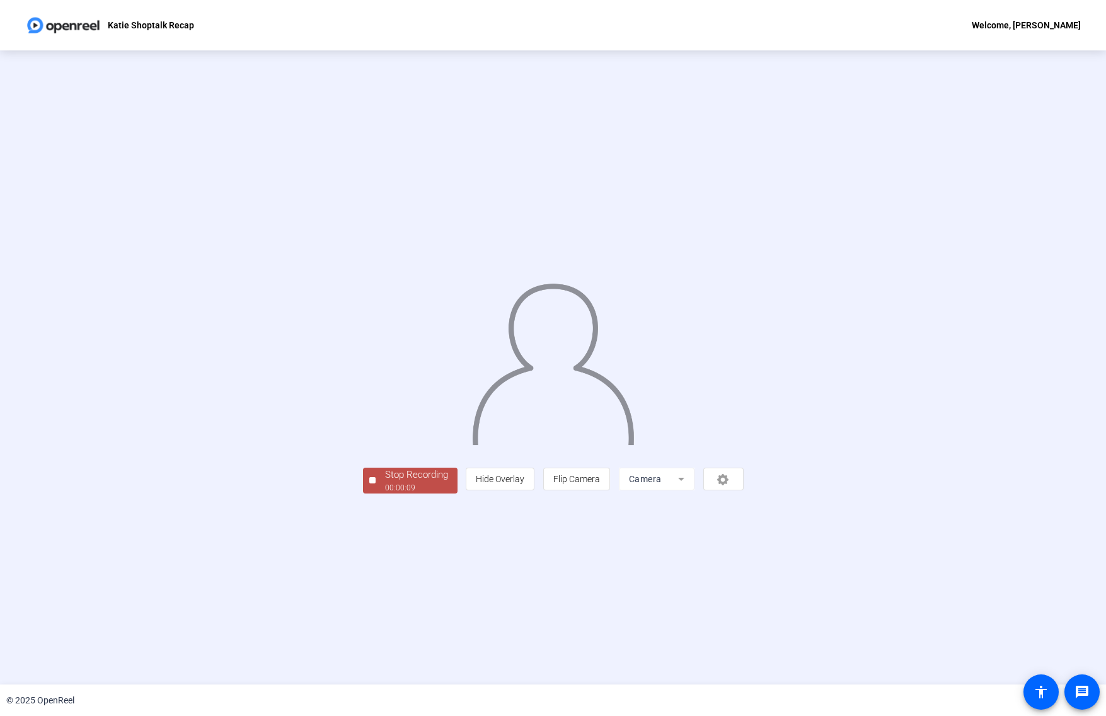
click at [61, 340] on div "Stop Recording 00:00:09 person Hide Overlay flip Flip Camera Camera" at bounding box center [553, 367] width 1106 height 634
click at [385, 482] on div "Stop Recording" at bounding box center [416, 475] width 63 height 14
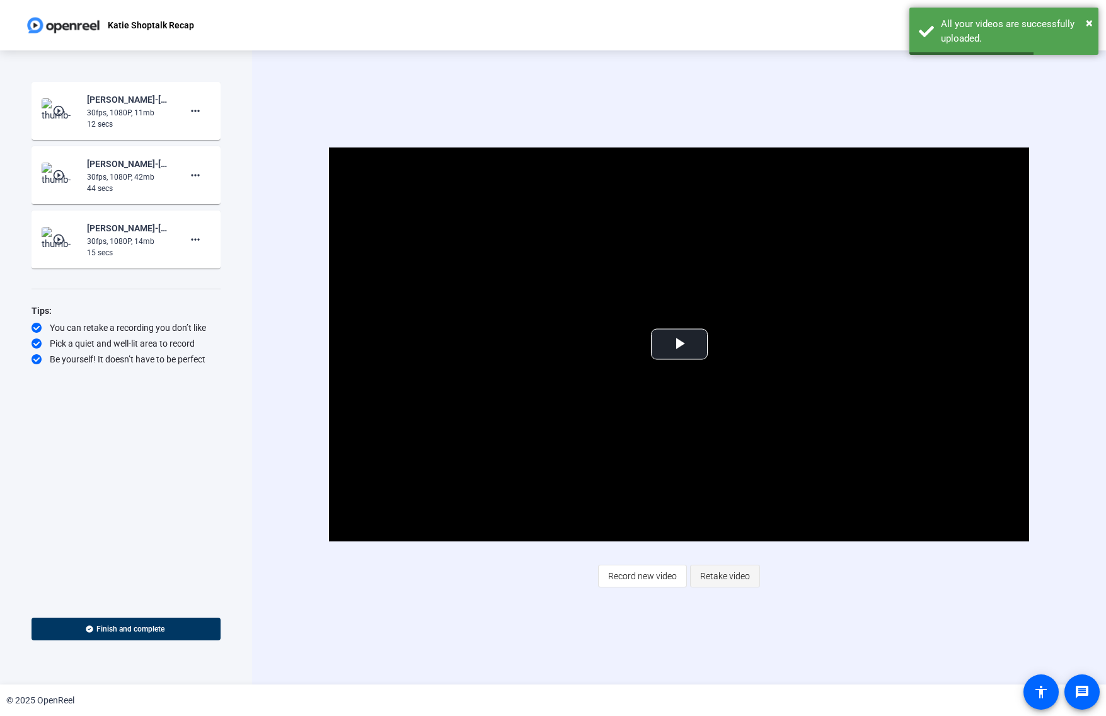
click at [722, 577] on span "Retake video" at bounding box center [725, 576] width 50 height 24
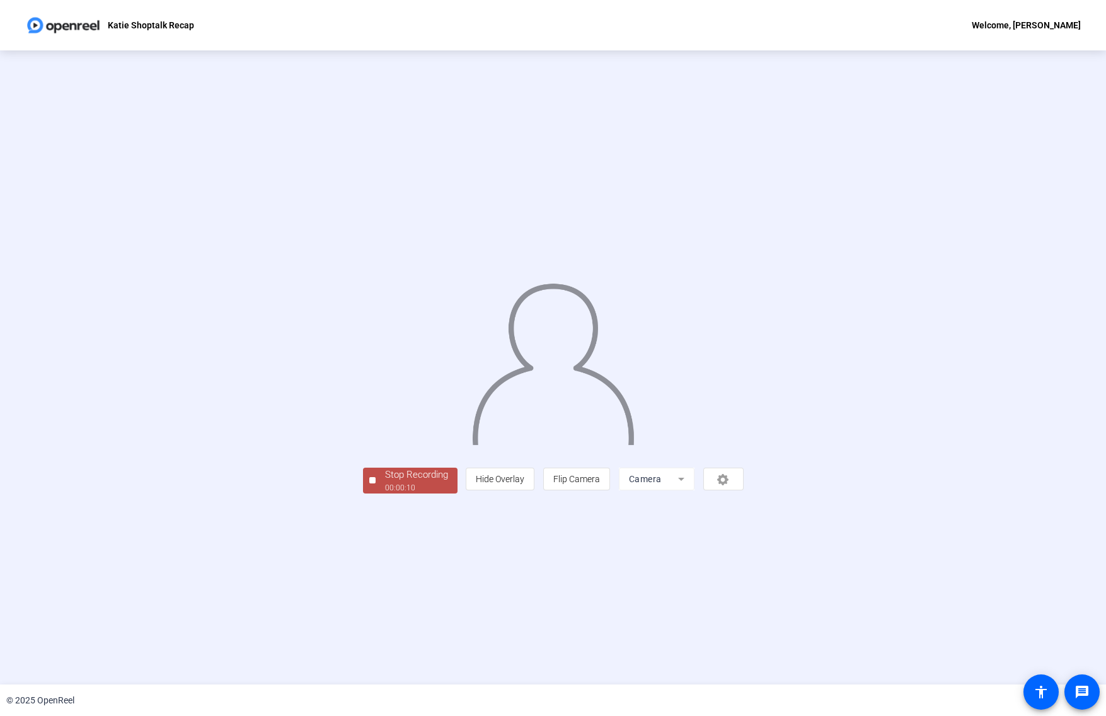
click at [385, 482] on div "Stop Recording" at bounding box center [416, 475] width 63 height 14
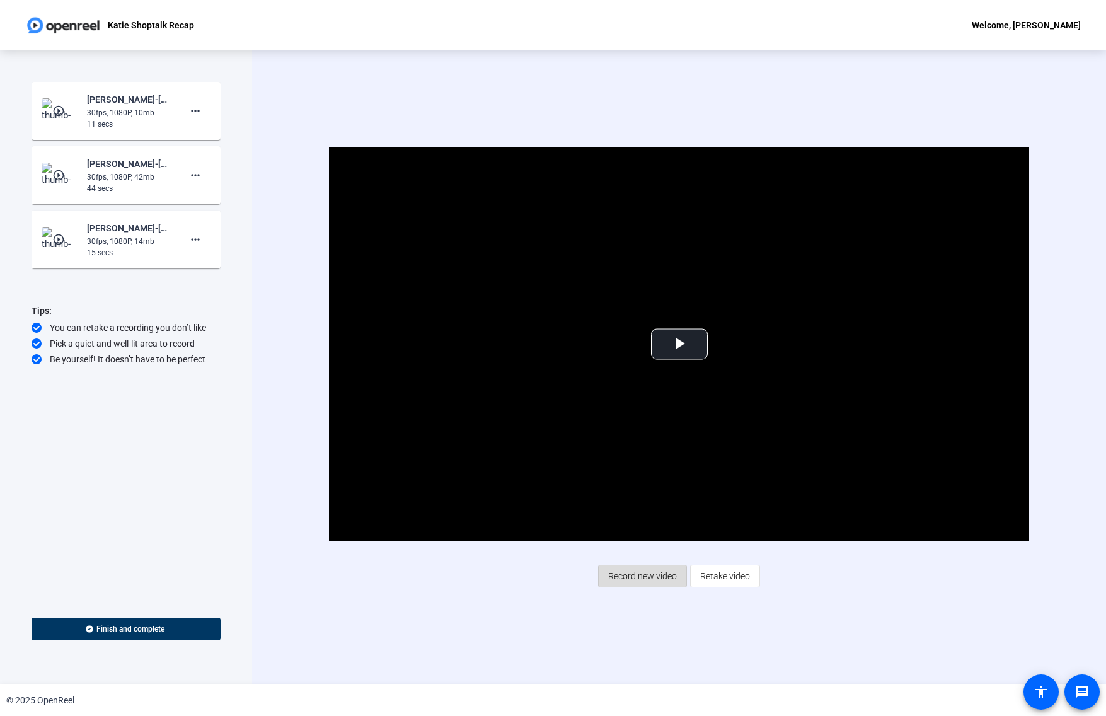
click at [646, 579] on span "Record new video" at bounding box center [642, 576] width 69 height 24
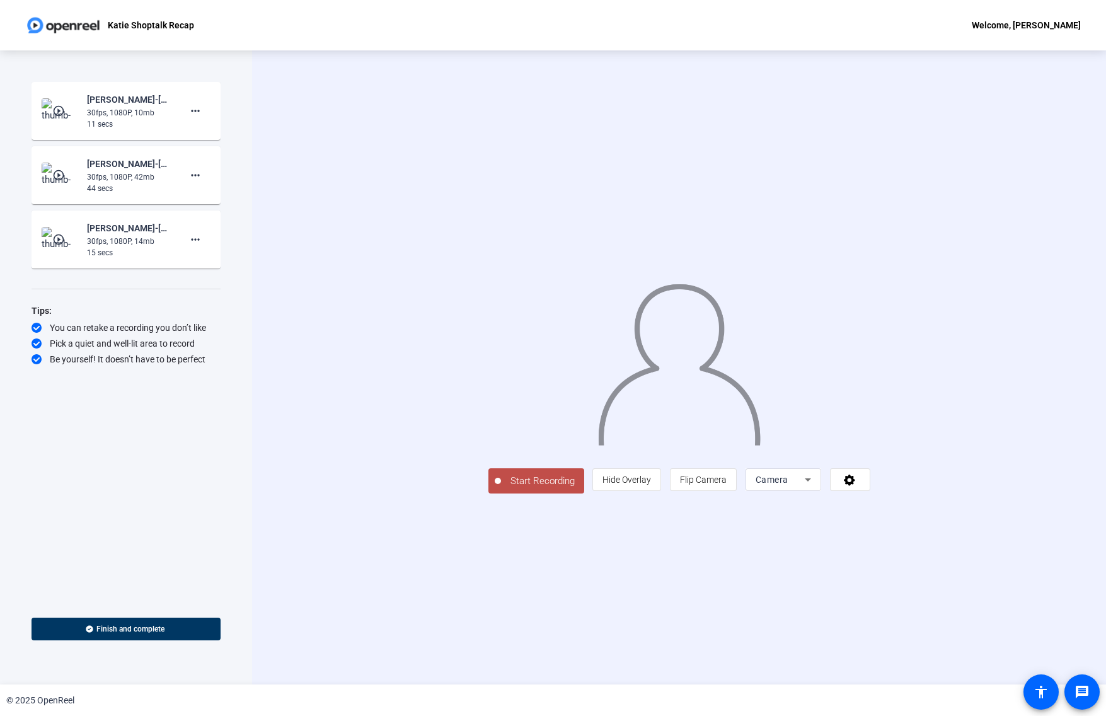
click at [501, 488] on span "Start Recording" at bounding box center [542, 481] width 83 height 14
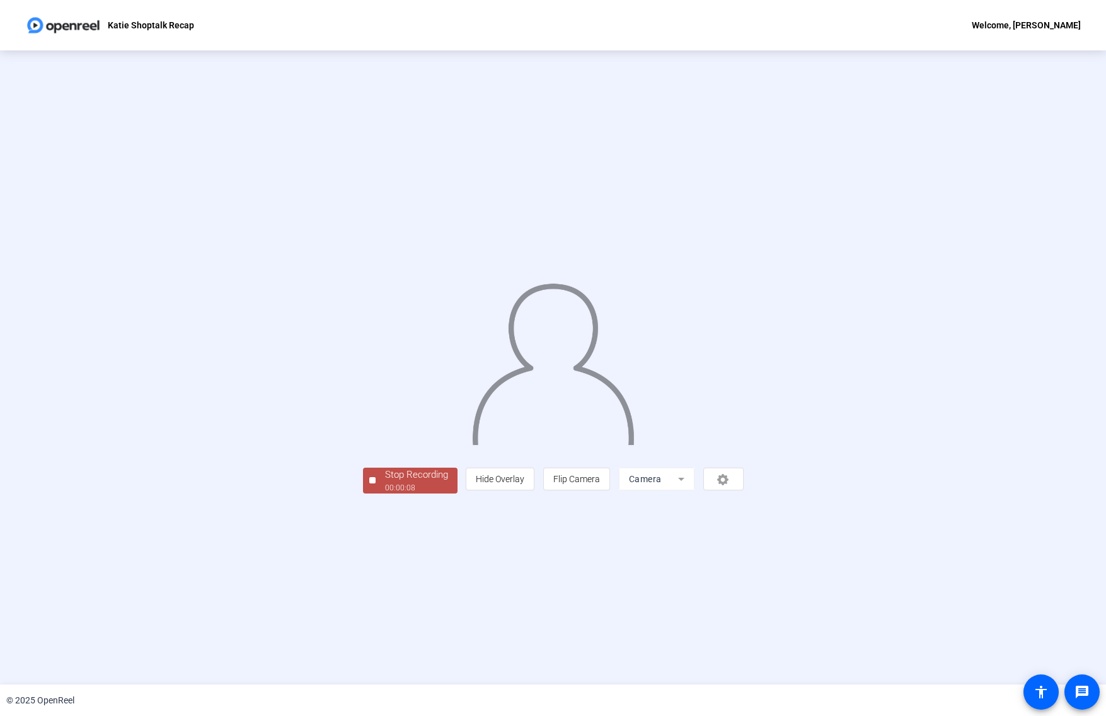
click at [385, 482] on div "Stop Recording" at bounding box center [416, 475] width 63 height 14
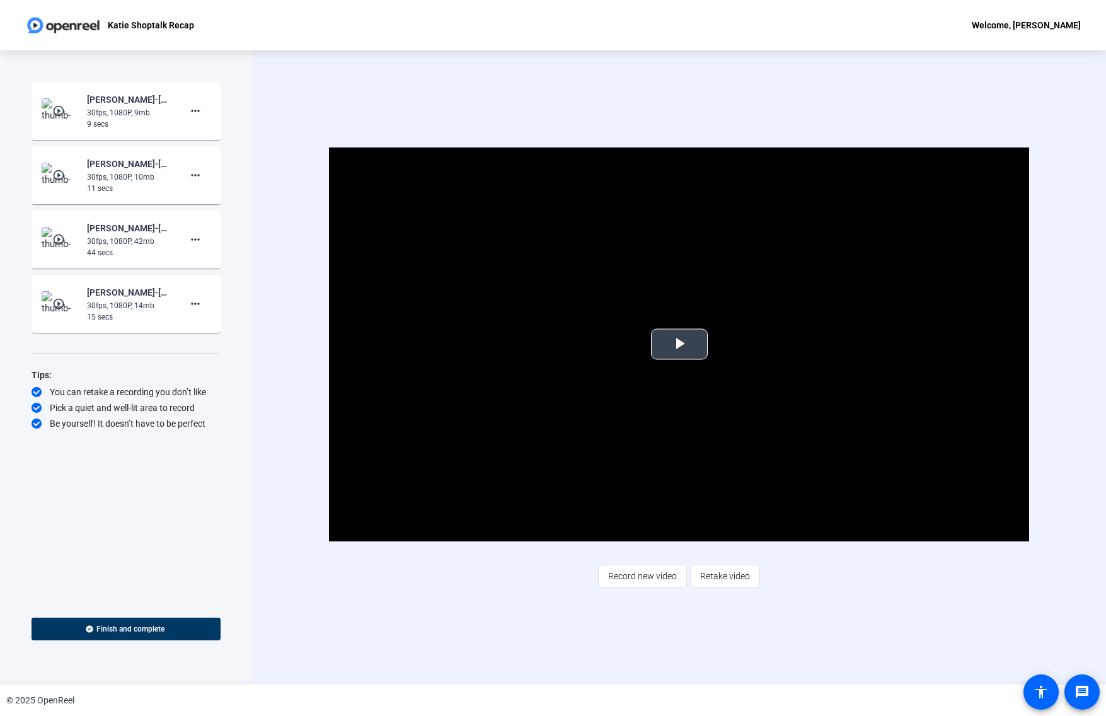
click at [679, 344] on span "Video Player" at bounding box center [679, 344] width 0 height 0
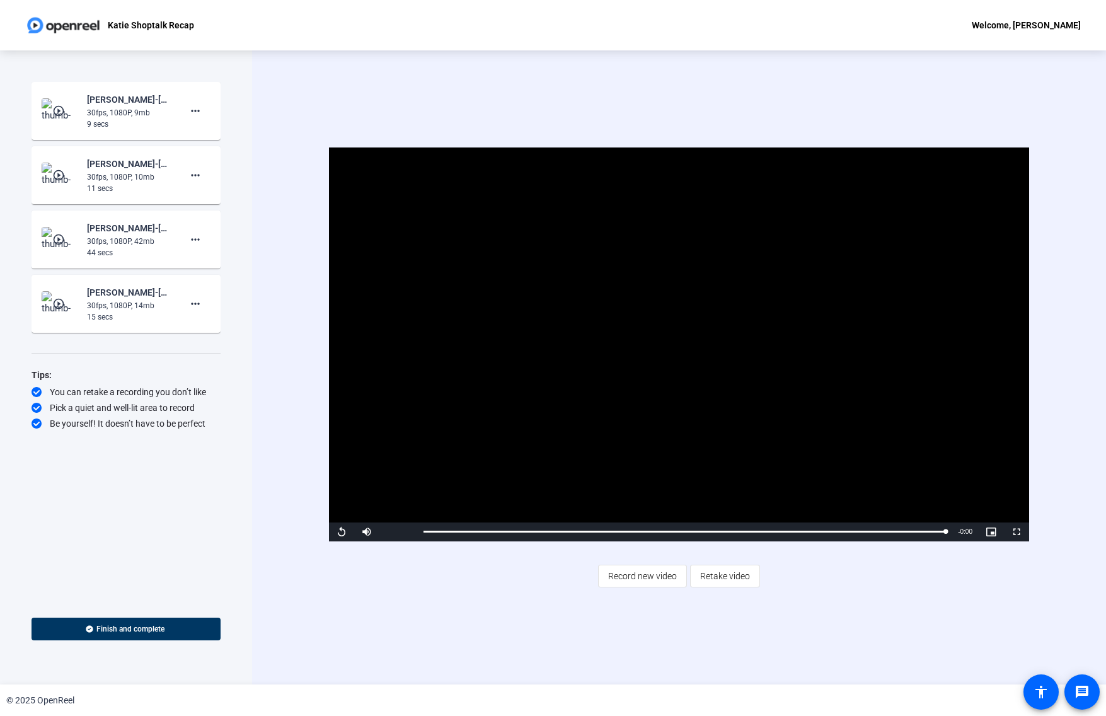
click at [51, 231] on img at bounding box center [60, 239] width 37 height 25
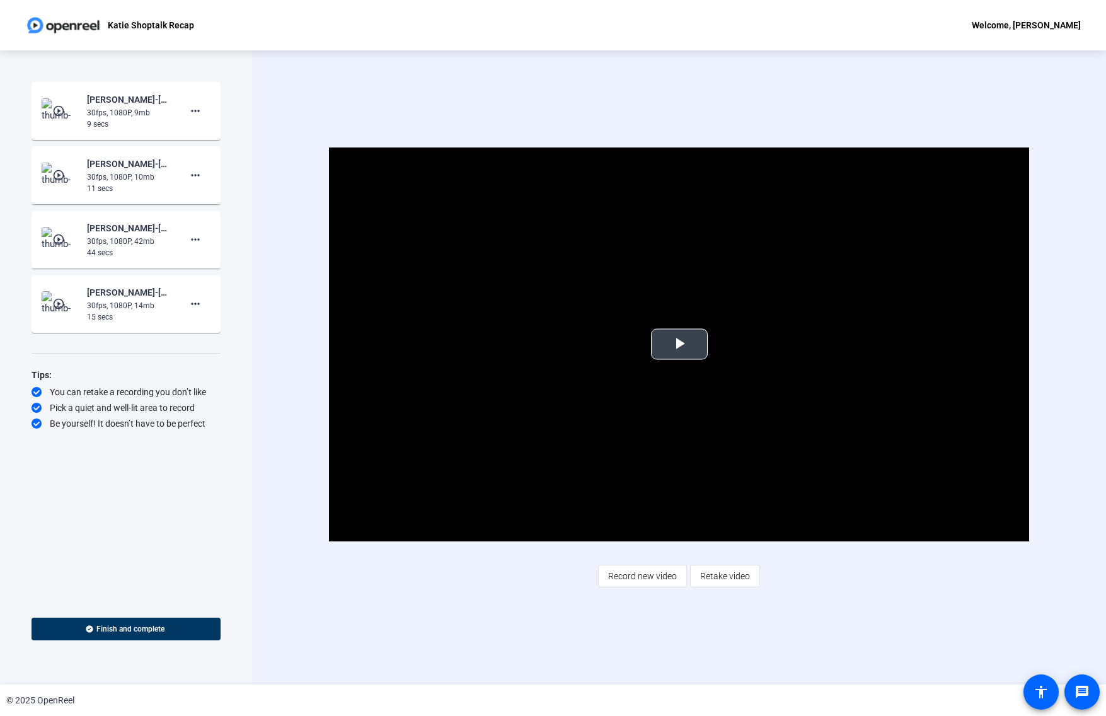
click at [679, 344] on span "Video Player" at bounding box center [679, 344] width 0 height 0
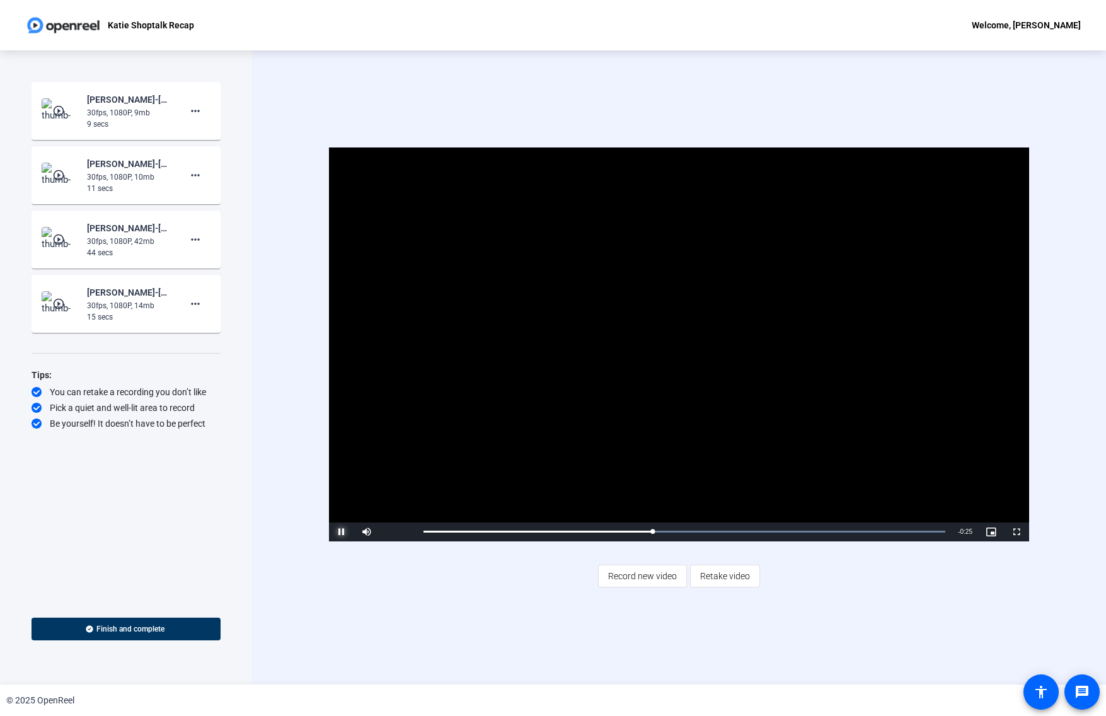
click at [337, 532] on span "Video Player" at bounding box center [341, 532] width 25 height 0
click at [667, 574] on span "Record new video" at bounding box center [642, 576] width 69 height 24
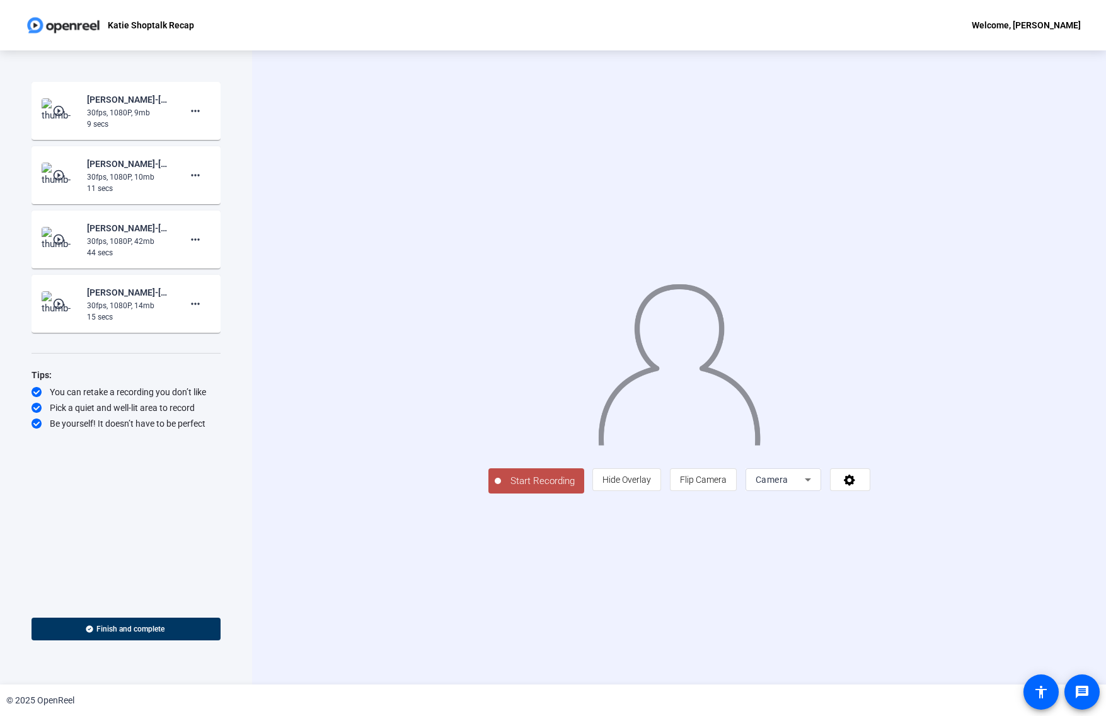
click at [501, 488] on span "Start Recording" at bounding box center [542, 481] width 83 height 14
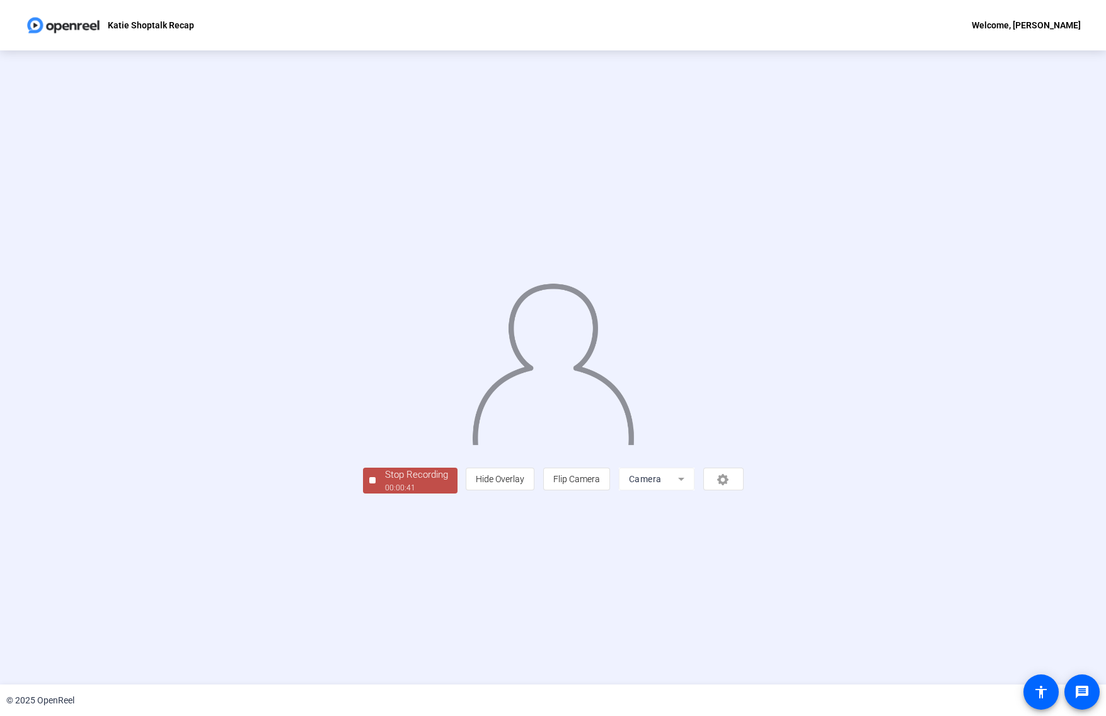
drag, startPoint x: 458, startPoint y: 422, endPoint x: 449, endPoint y: 425, distance: 8.8
click at [471, 422] on img at bounding box center [553, 359] width 164 height 171
click at [385, 493] on div "00:00:42" at bounding box center [416, 487] width 63 height 11
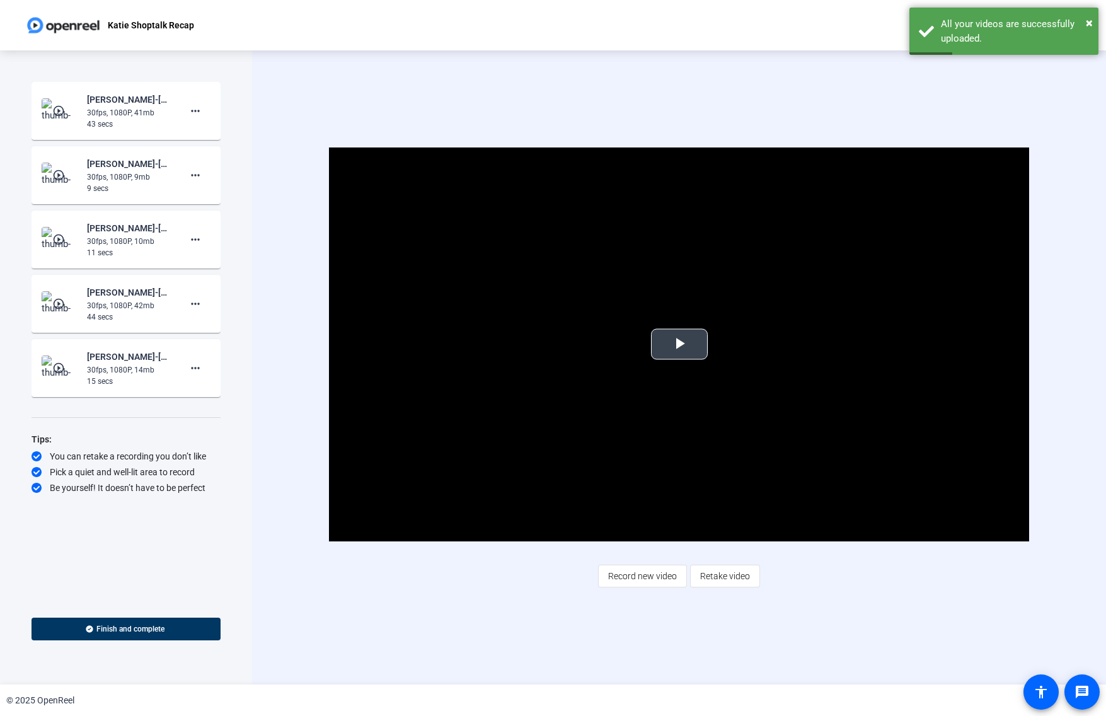
click at [679, 344] on span "Video Player" at bounding box center [679, 344] width 0 height 0
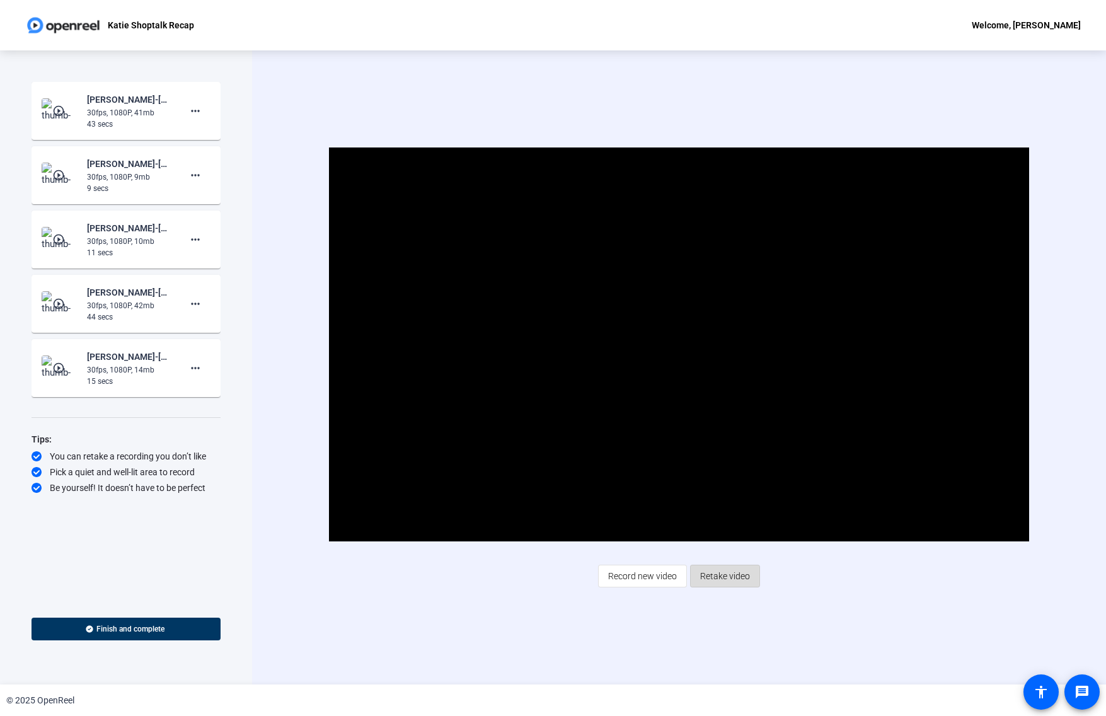
click at [726, 574] on span "Retake video" at bounding box center [725, 576] width 50 height 24
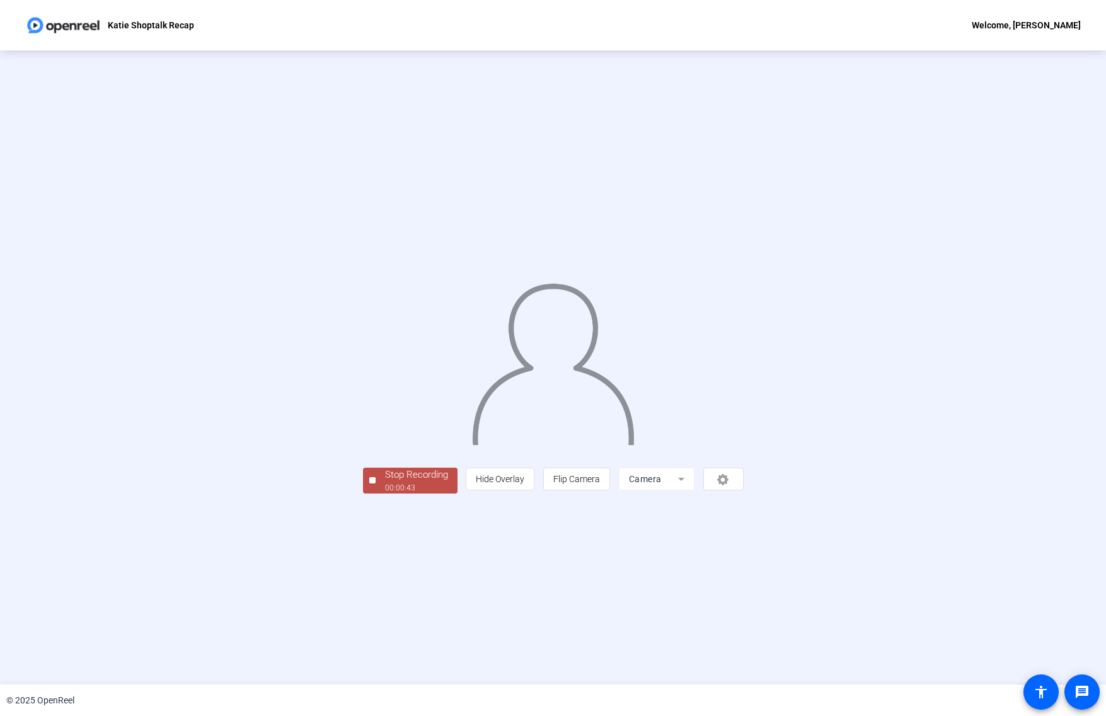
drag, startPoint x: 121, startPoint y: 427, endPoint x: 166, endPoint y: 613, distance: 190.8
click at [121, 427] on div "Stop Recording 00:00:43 person Hide Overlay flip Flip Camera Camera" at bounding box center [553, 367] width 940 height 251
click at [385, 493] on div "00:00:44" at bounding box center [416, 487] width 63 height 11
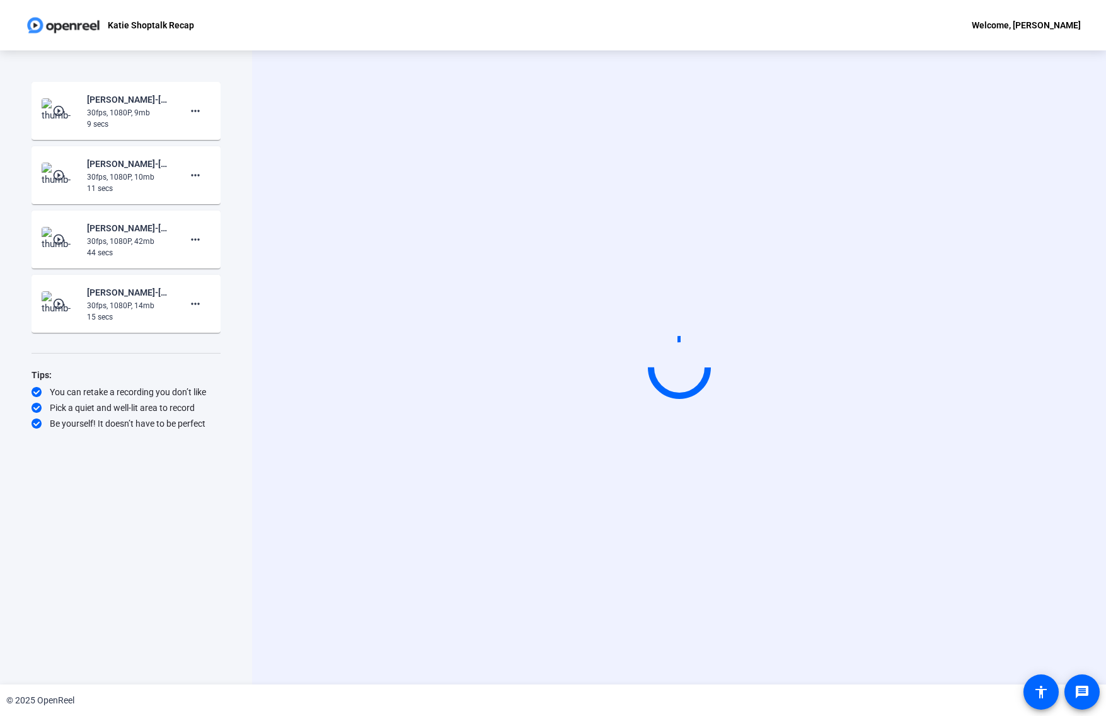
click at [154, 183] on div "11 secs" at bounding box center [129, 188] width 84 height 11
click at [65, 176] on mat-icon "play_circle_outline" at bounding box center [59, 175] width 15 height 13
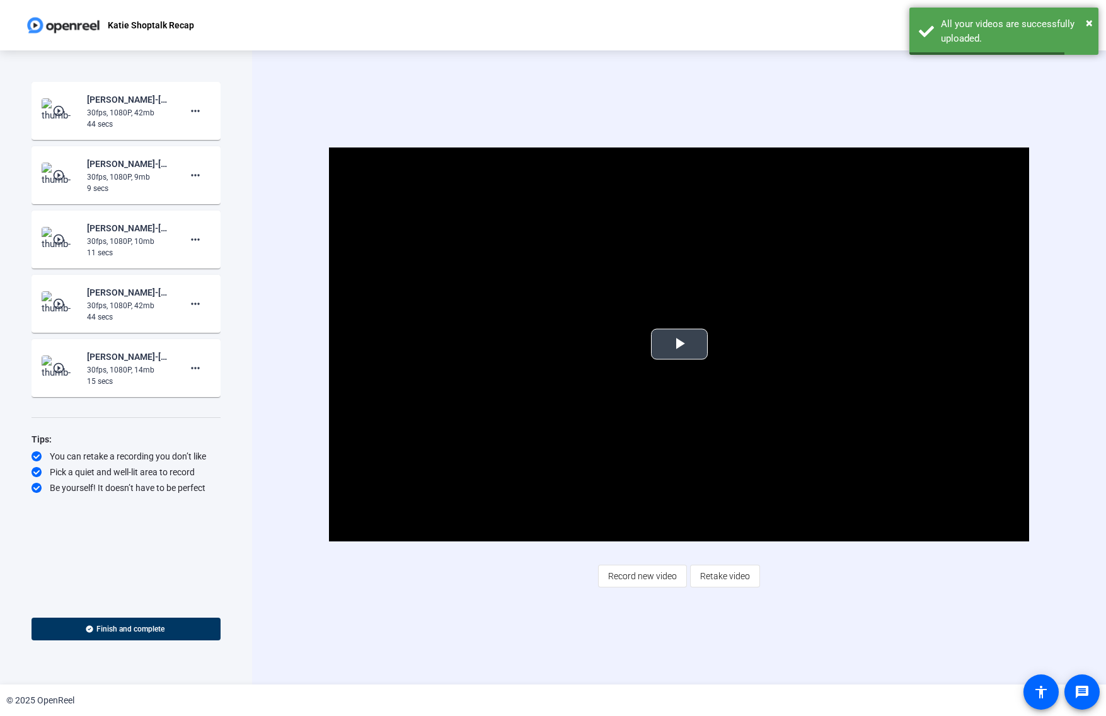
click at [679, 344] on span "Video Player" at bounding box center [679, 344] width 0 height 0
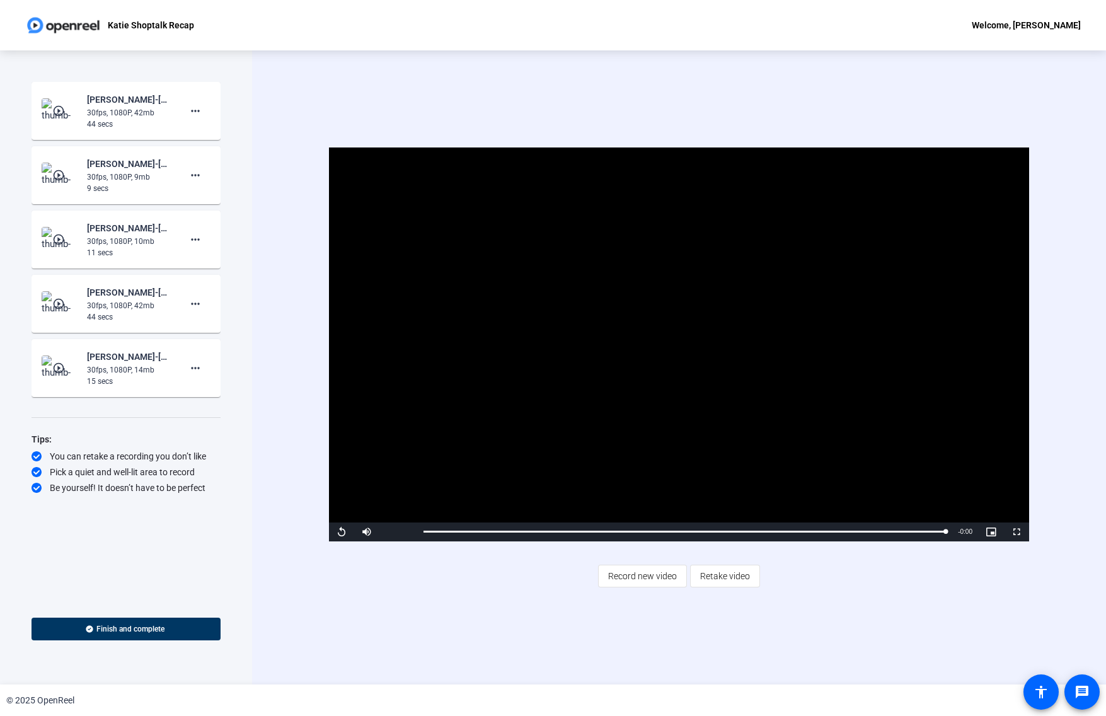
click at [69, 242] on img at bounding box center [60, 239] width 37 height 25
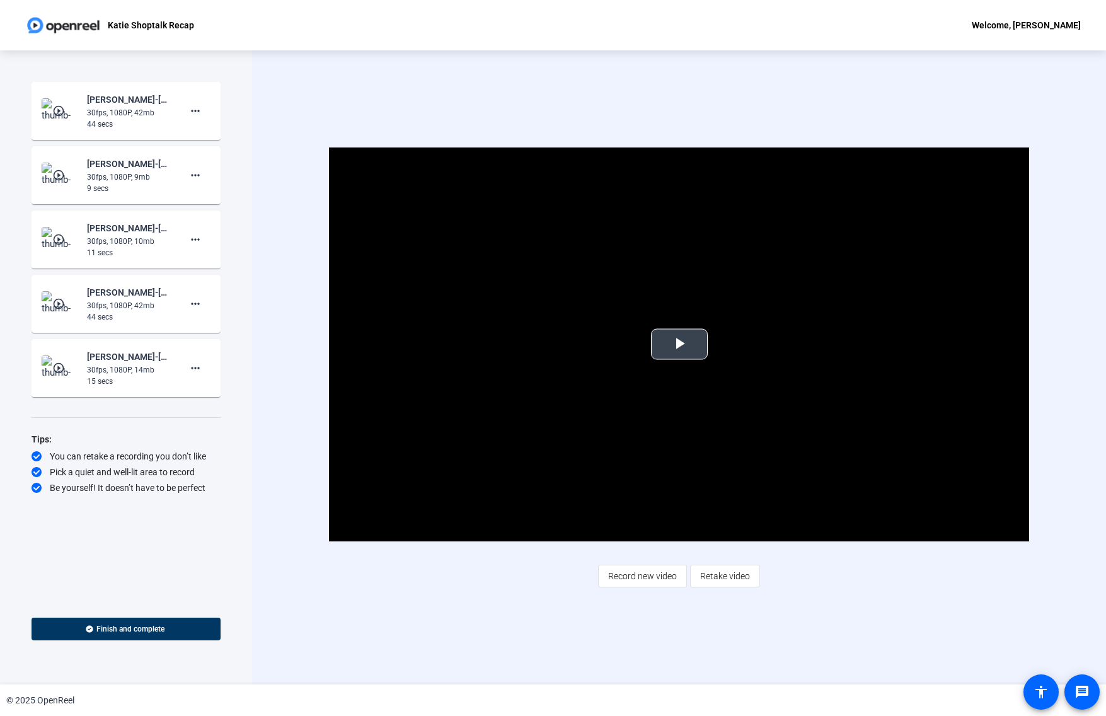
click at [679, 344] on span "Video Player" at bounding box center [679, 344] width 0 height 0
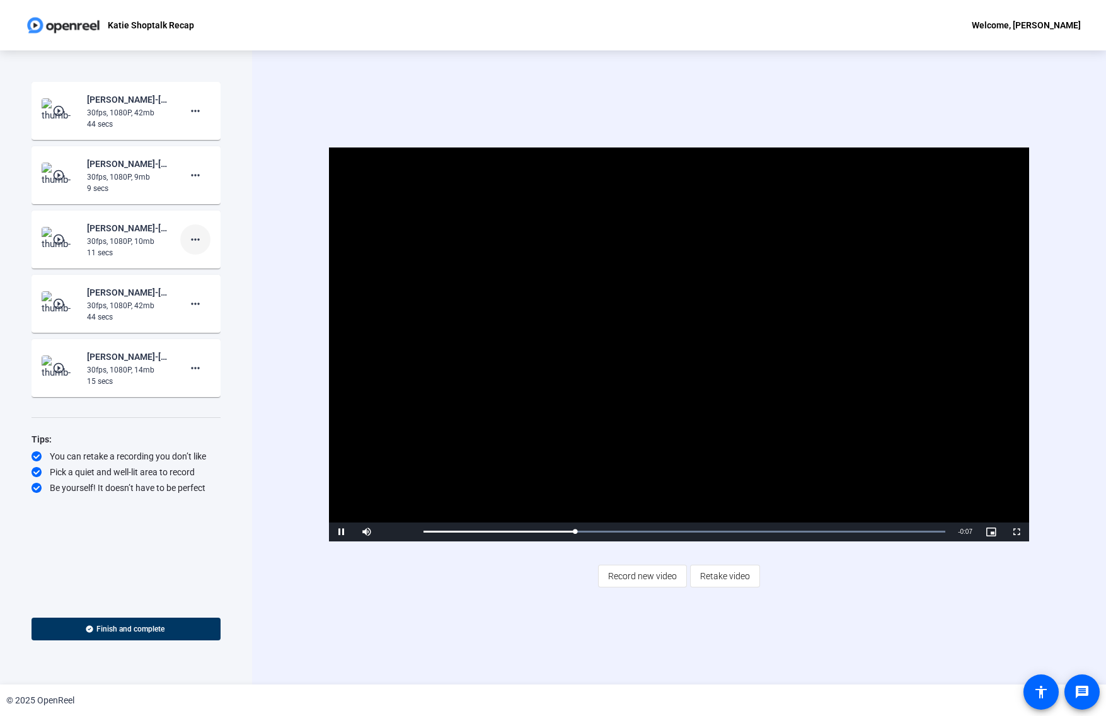
click at [188, 241] on mat-icon "more_horiz" at bounding box center [195, 239] width 15 height 15
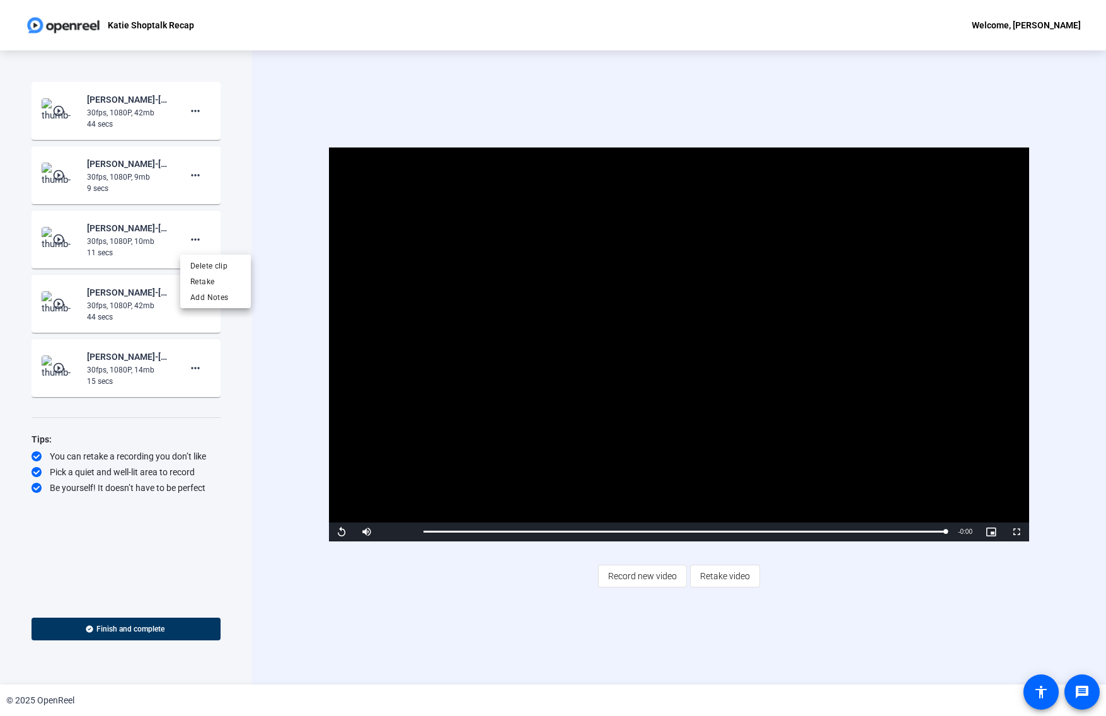
click at [107, 365] on div at bounding box center [553, 358] width 1106 height 716
click at [77, 366] on img at bounding box center [60, 367] width 37 height 25
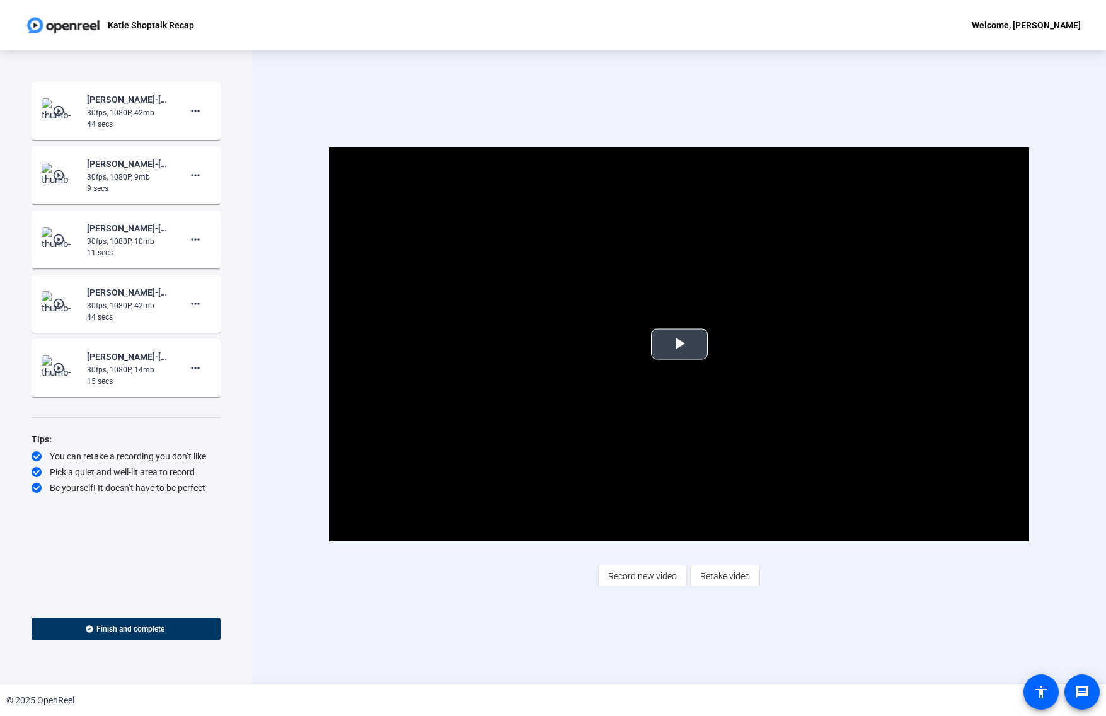
click at [679, 344] on span "Video Player" at bounding box center [679, 344] width 0 height 0
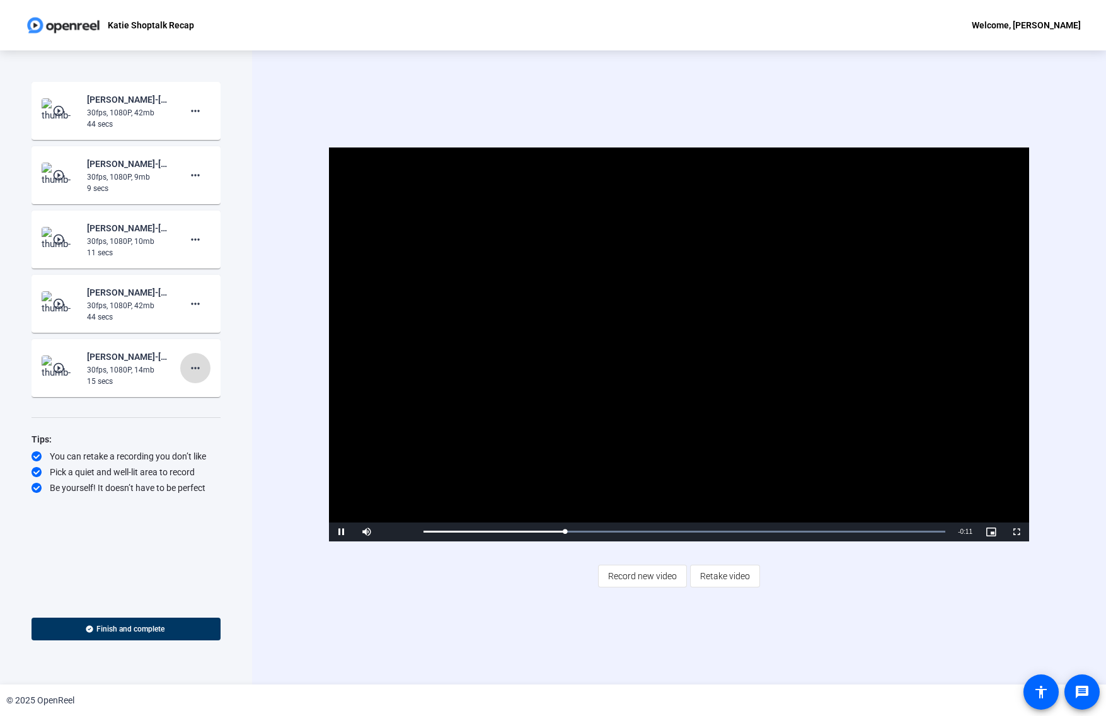
click at [185, 366] on span at bounding box center [195, 368] width 30 height 30
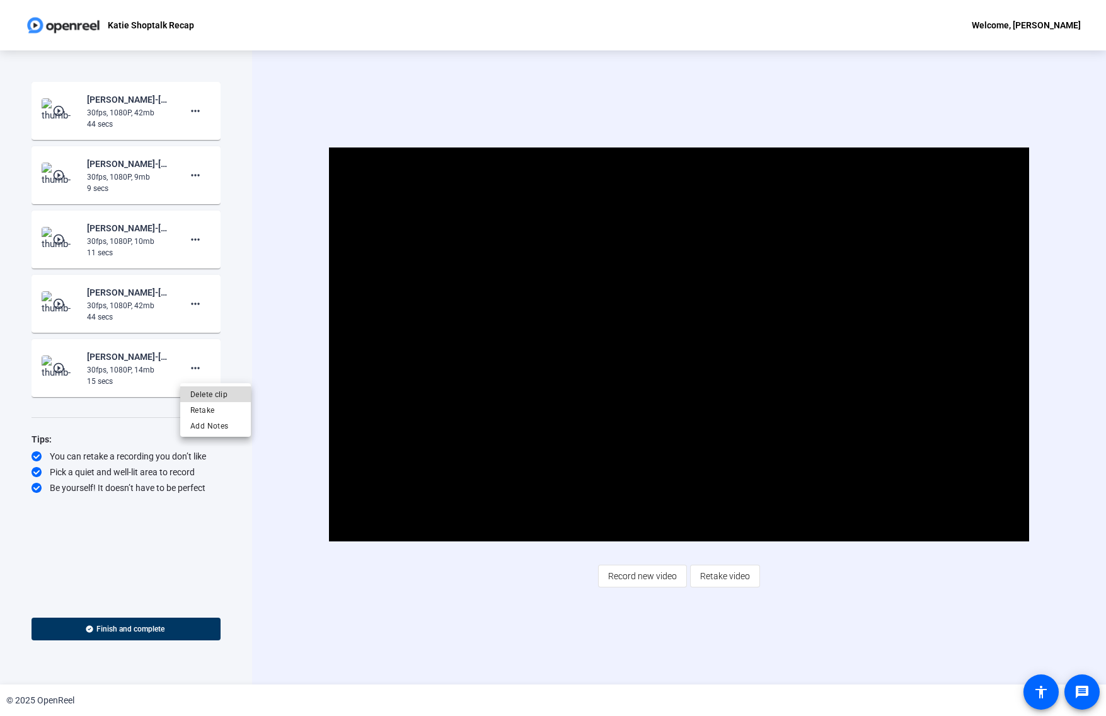
click at [209, 390] on span "Delete clip" at bounding box center [215, 394] width 50 height 15
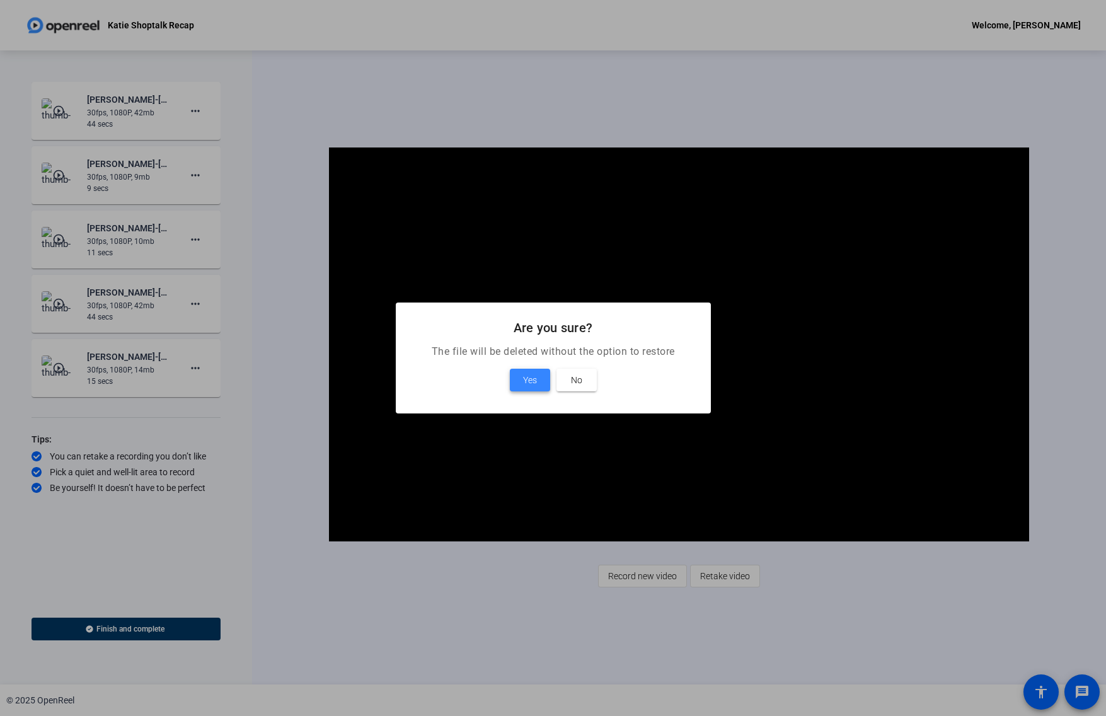
click at [526, 371] on span at bounding box center [530, 380] width 40 height 30
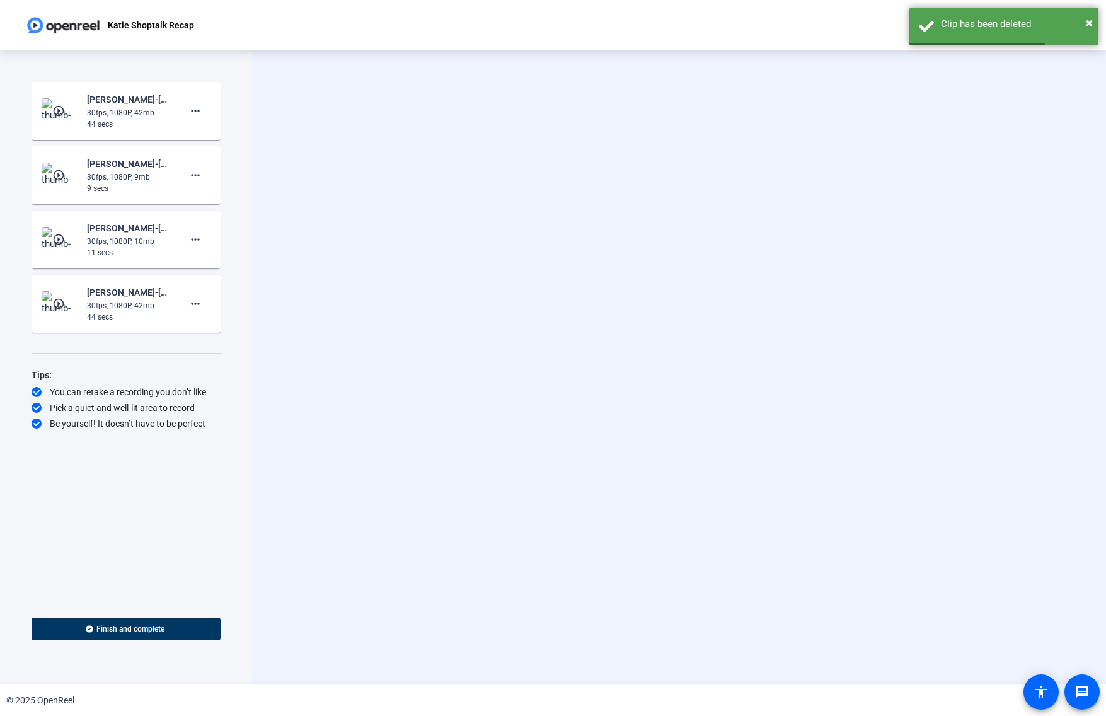
click at [47, 168] on img at bounding box center [60, 175] width 37 height 25
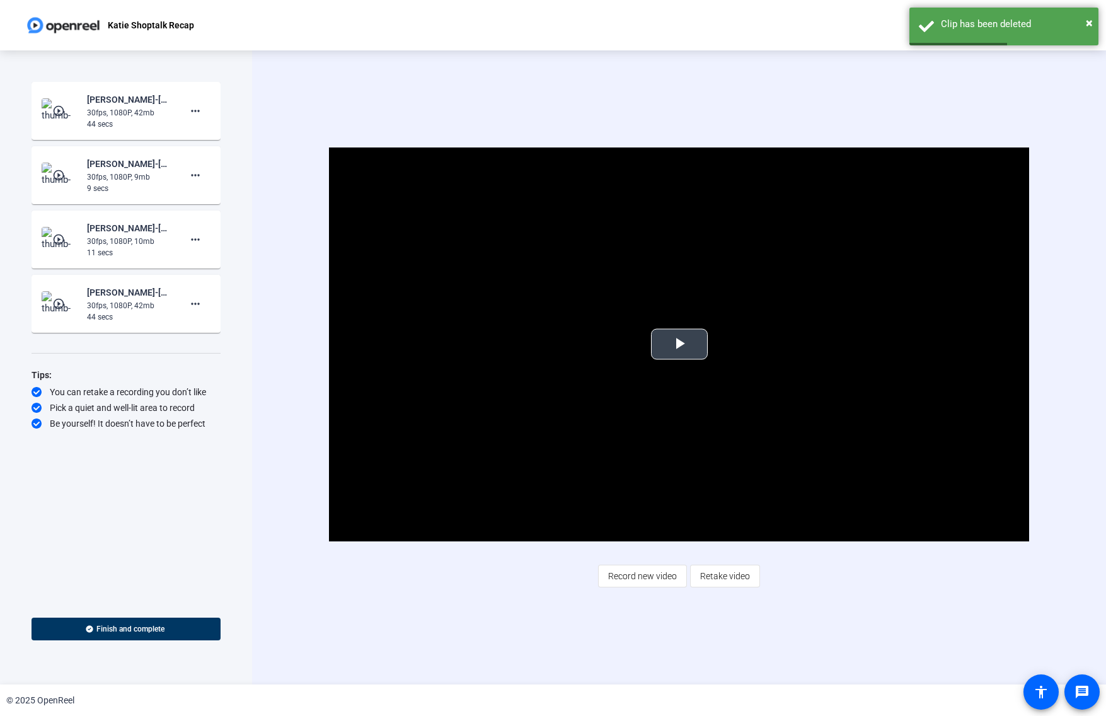
click at [679, 344] on span "Video Player" at bounding box center [679, 344] width 0 height 0
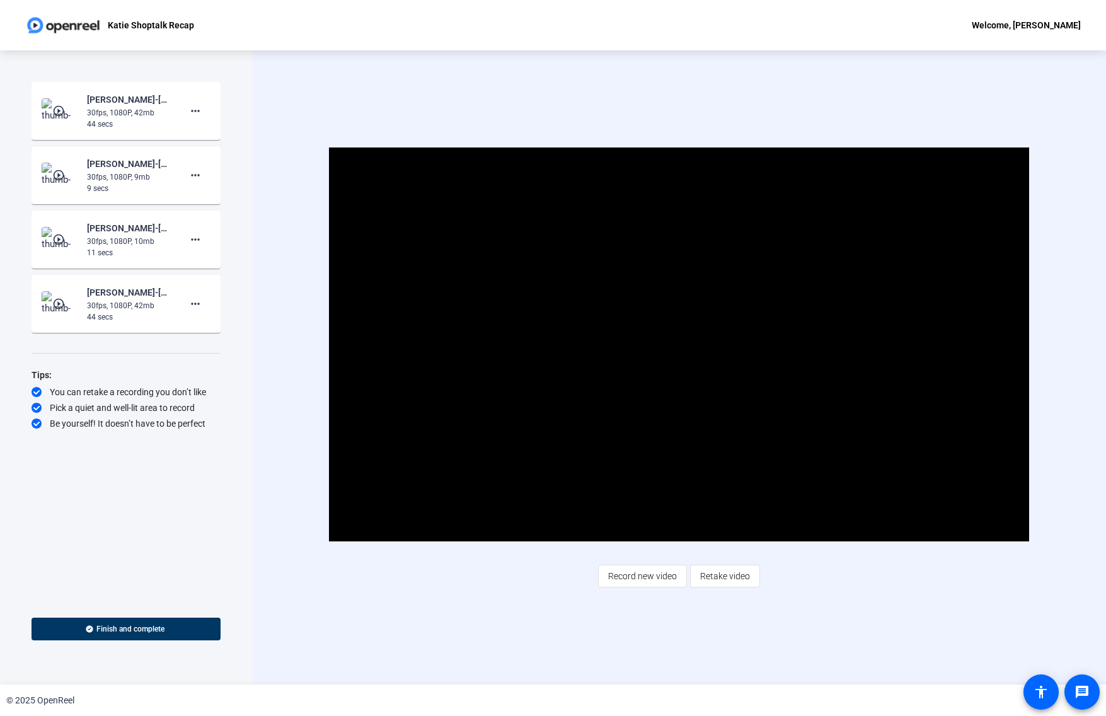
click at [89, 120] on div "44 secs" at bounding box center [129, 123] width 84 height 11
click at [57, 115] on mat-icon "play_circle_outline" at bounding box center [59, 111] width 15 height 13
click at [679, 344] on span "Video Player" at bounding box center [679, 344] width 0 height 0
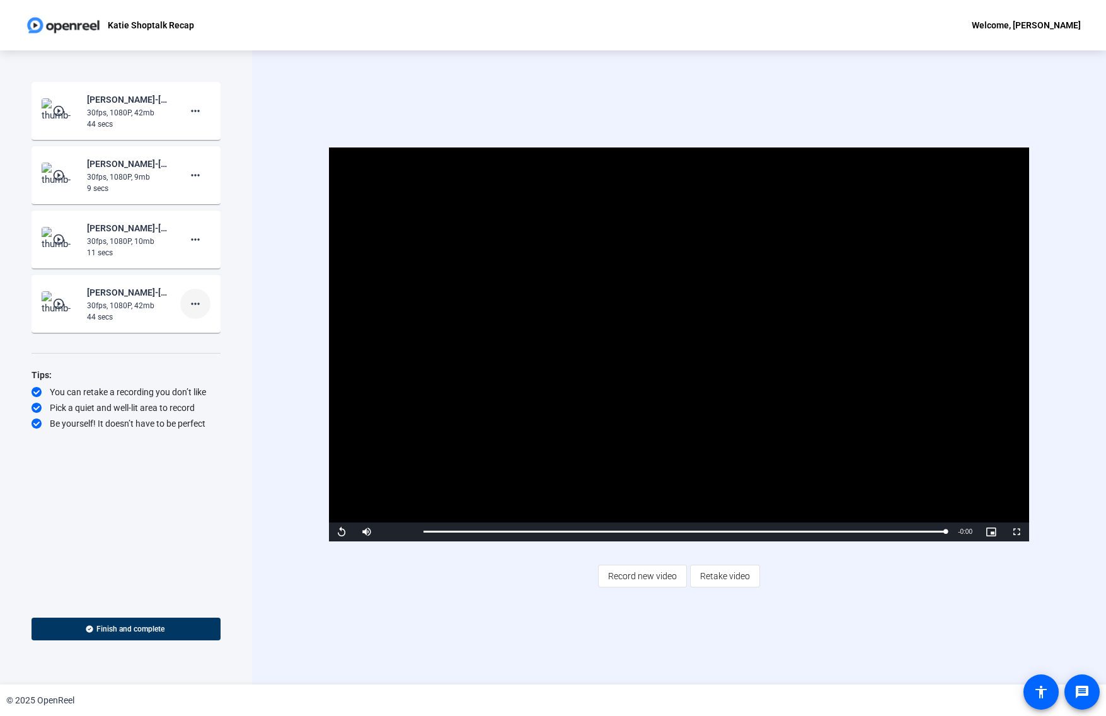
click at [197, 299] on mat-icon "more_horiz" at bounding box center [195, 303] width 15 height 15
click at [221, 327] on span "Delete clip" at bounding box center [215, 330] width 50 height 15
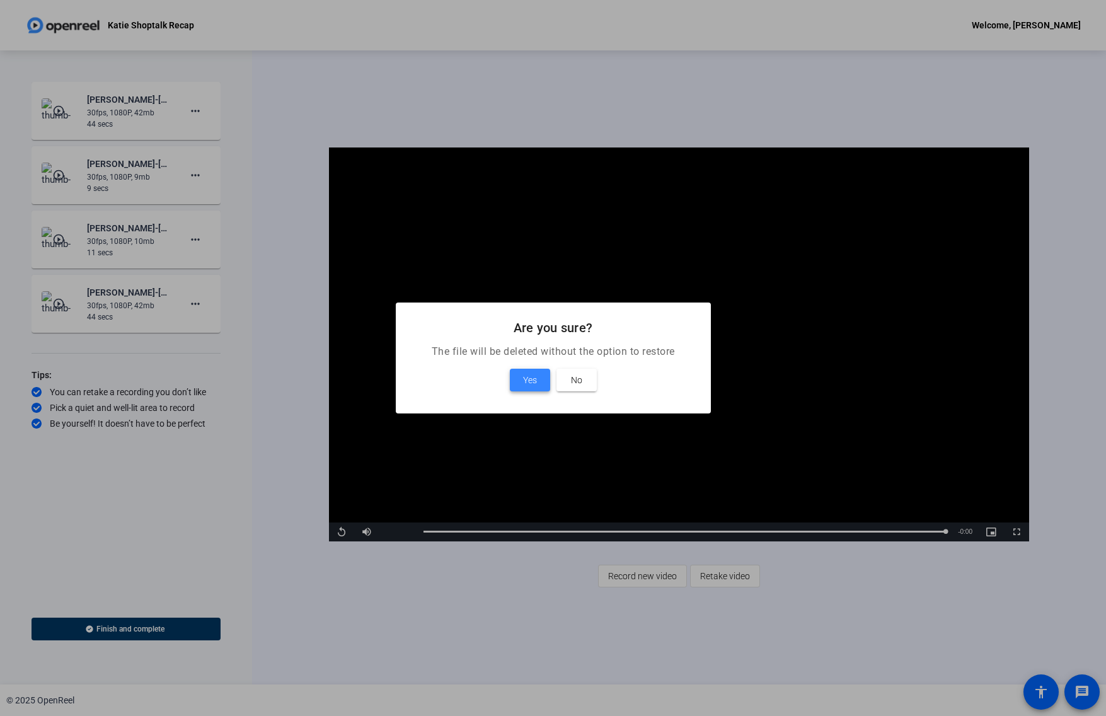
click at [536, 379] on span "Yes" at bounding box center [530, 379] width 14 height 15
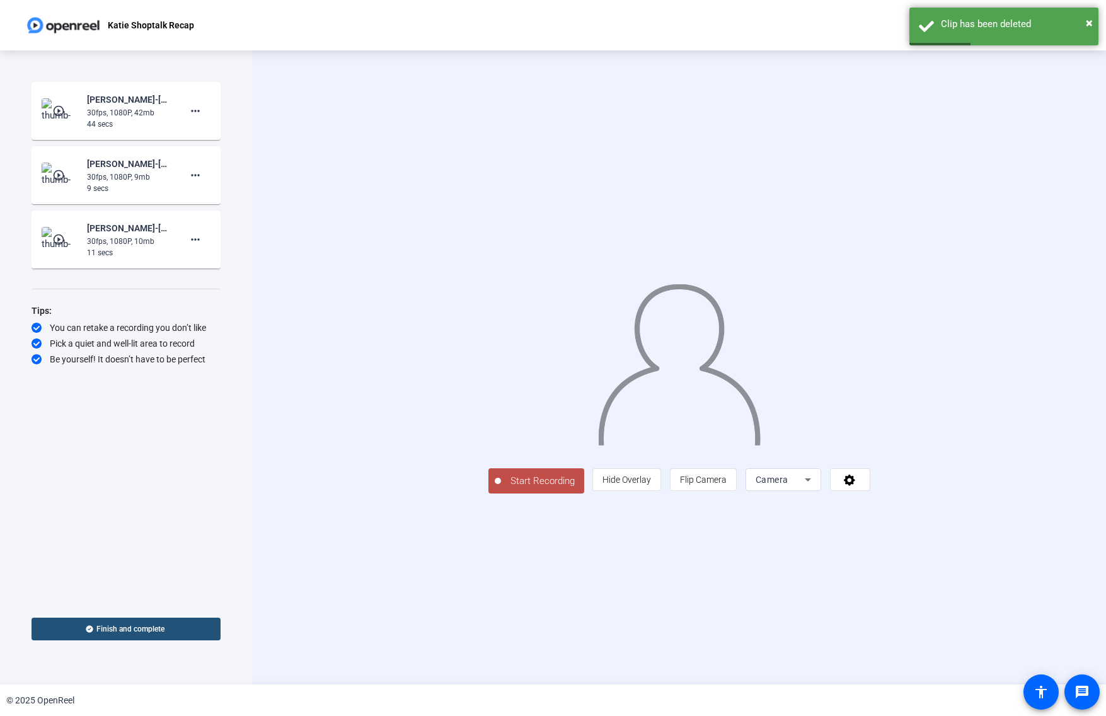
click at [114, 632] on span "Finish and complete" at bounding box center [130, 629] width 68 height 10
